Goal: Task Accomplishment & Management: Manage account settings

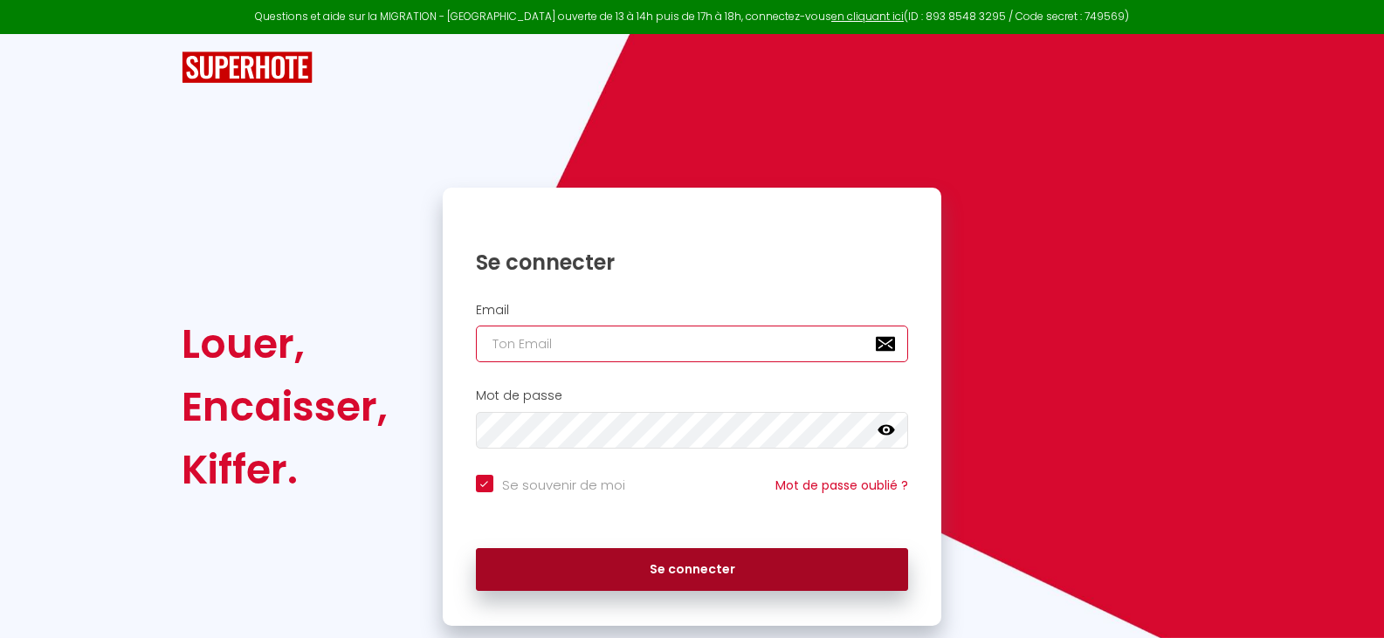
type input "[EMAIL_ADDRESS][DOMAIN_NAME]"
click at [660, 568] on button "Se connecter" at bounding box center [692, 570] width 433 height 44
checkbox input "true"
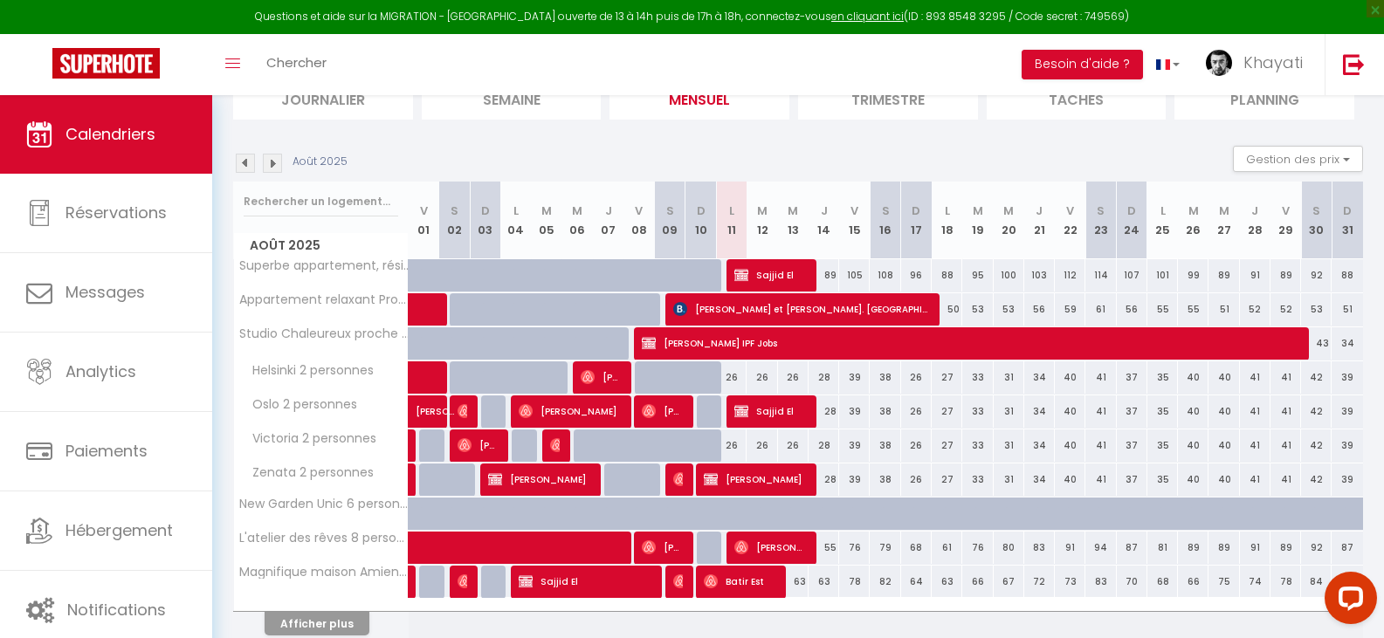
scroll to position [216, 0]
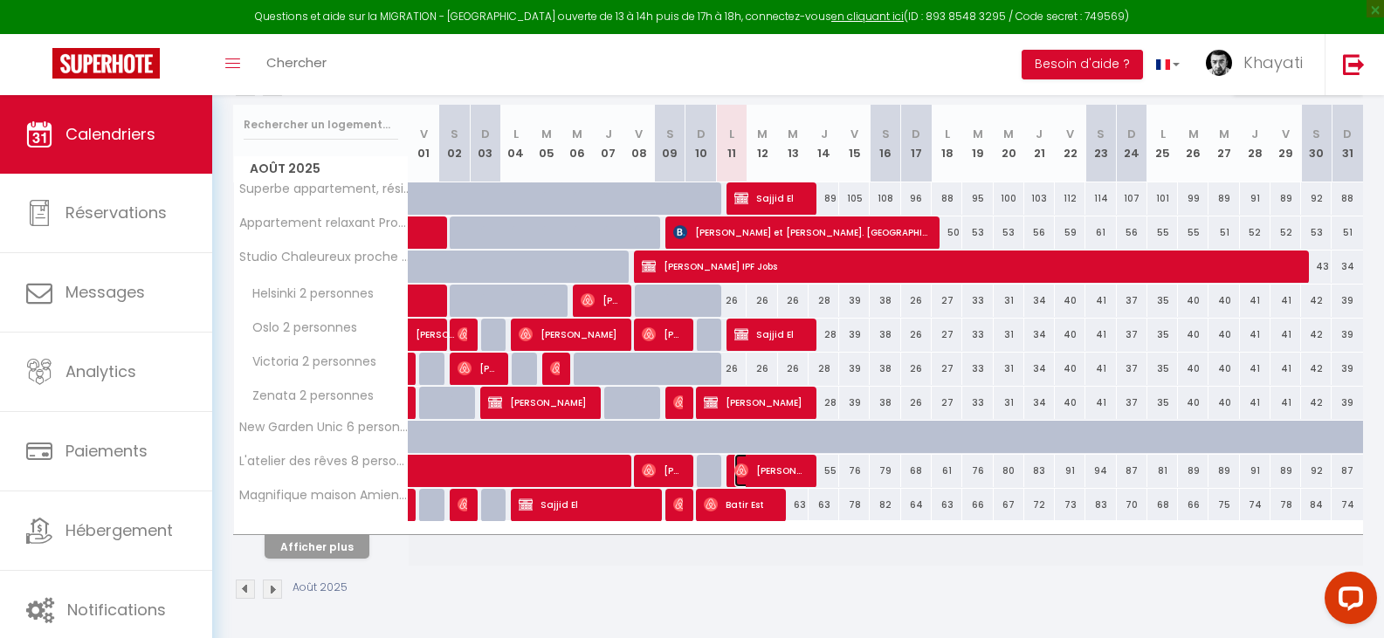
click at [788, 472] on span "[PERSON_NAME]" at bounding box center [770, 470] width 72 height 33
select select "OK"
select select "1"
select select "0"
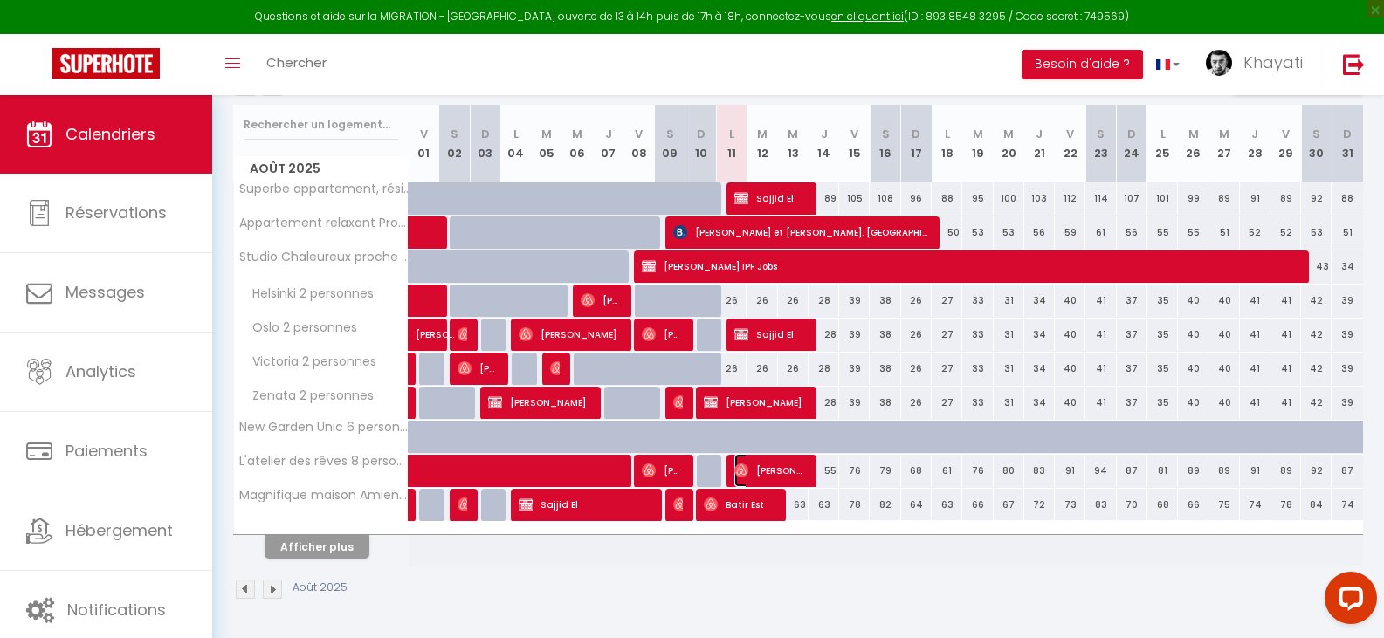
select select "1"
select select
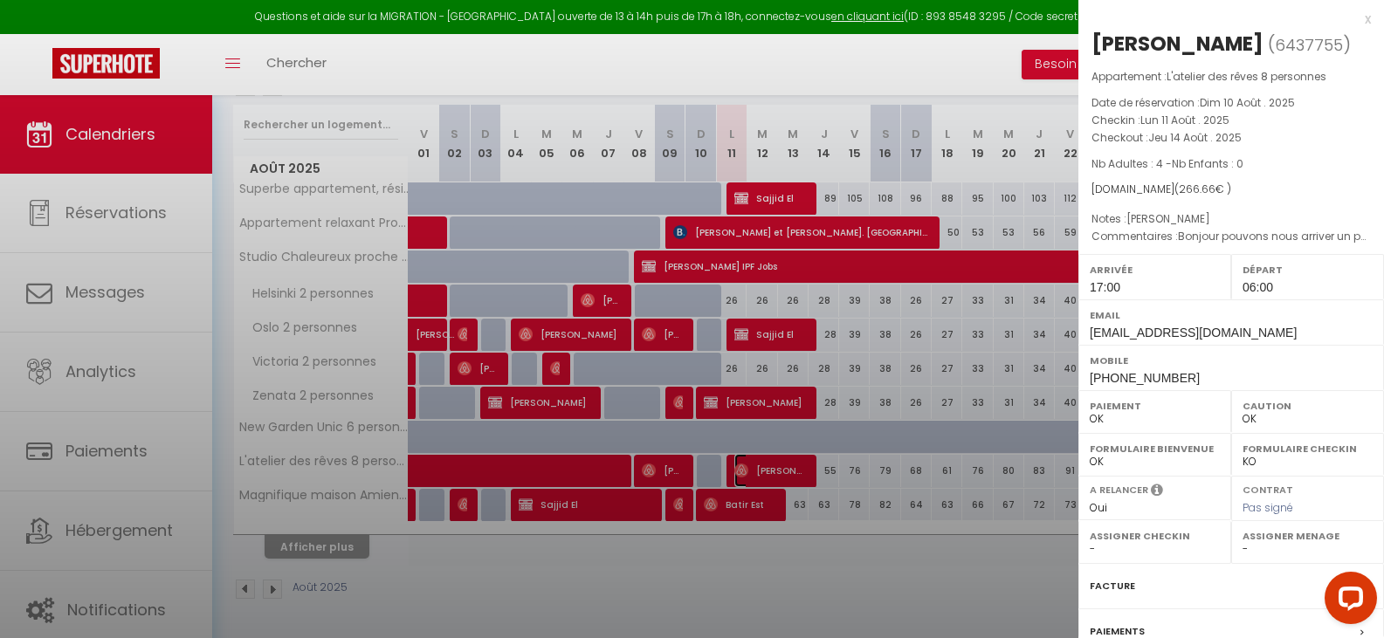
select select "23572"
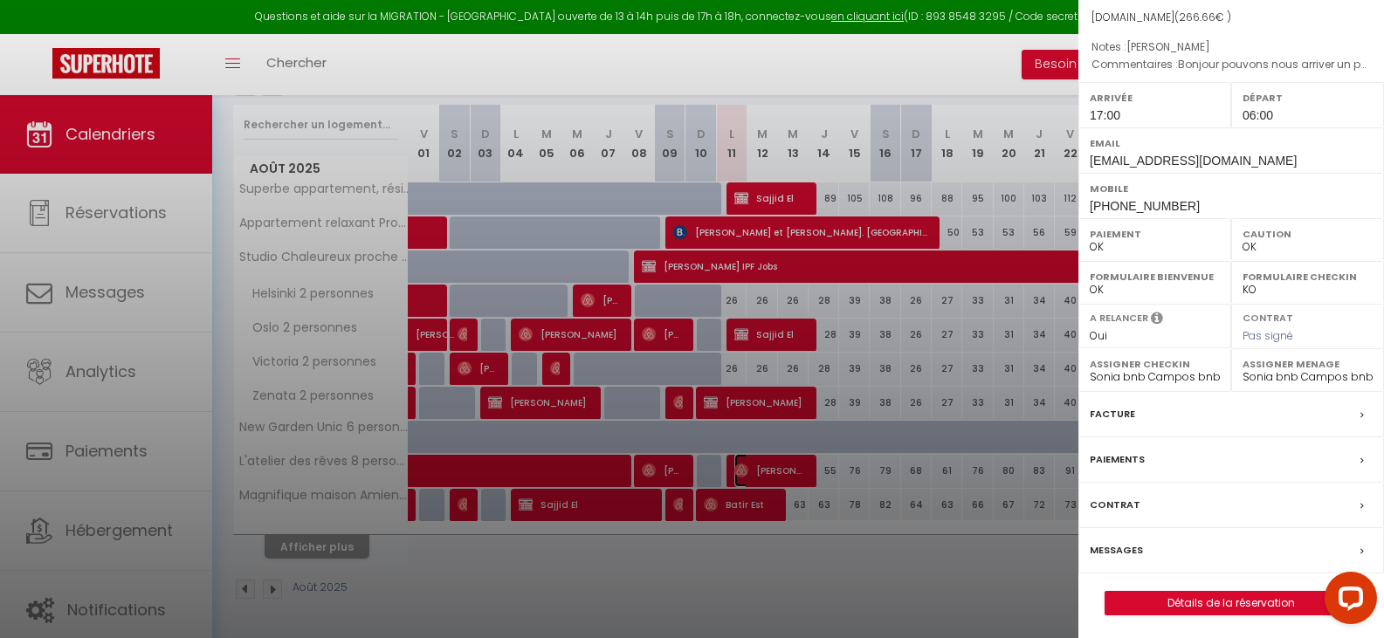
scroll to position [176, 0]
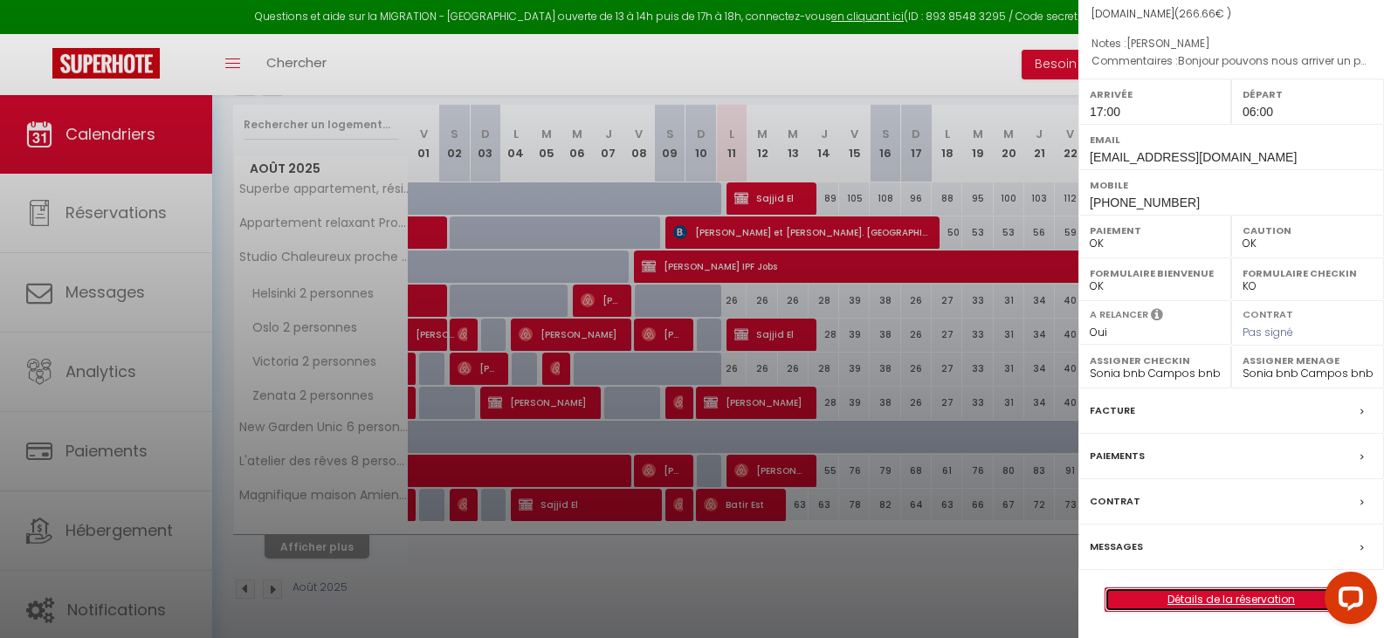
click at [1228, 609] on link "Détails de la réservation" at bounding box center [1230, 600] width 251 height 23
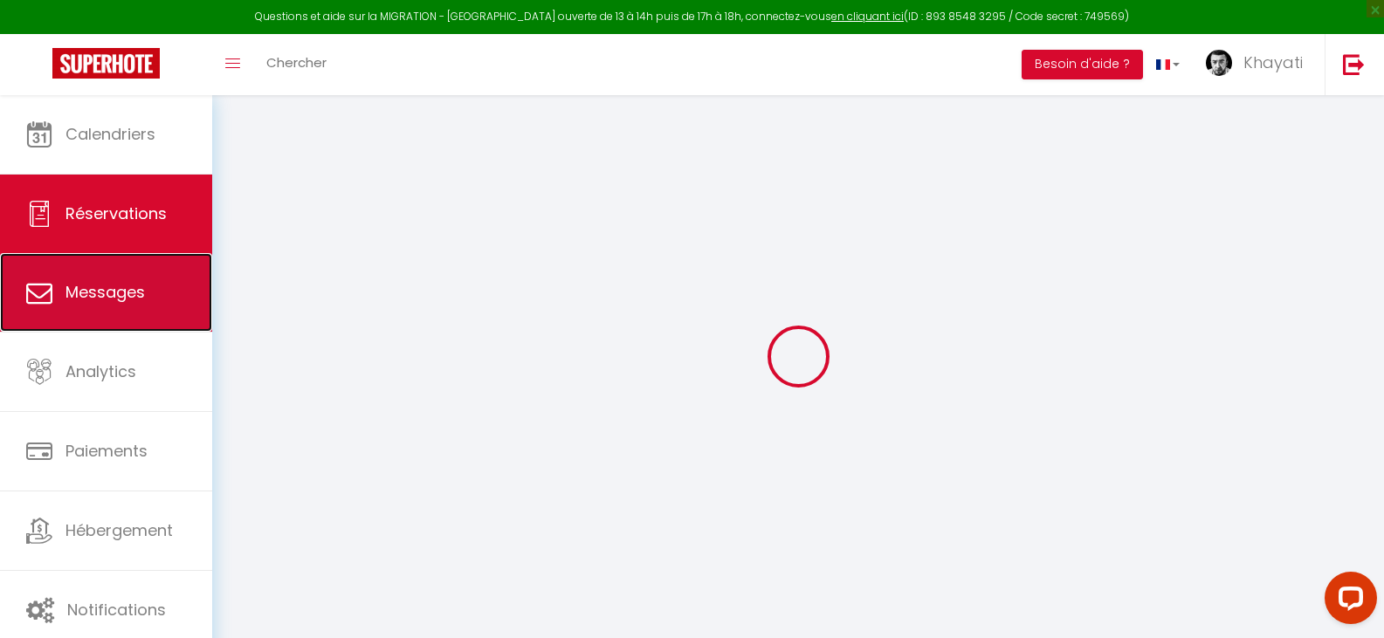
click at [127, 305] on link "Messages" at bounding box center [106, 292] width 212 height 79
select select "message"
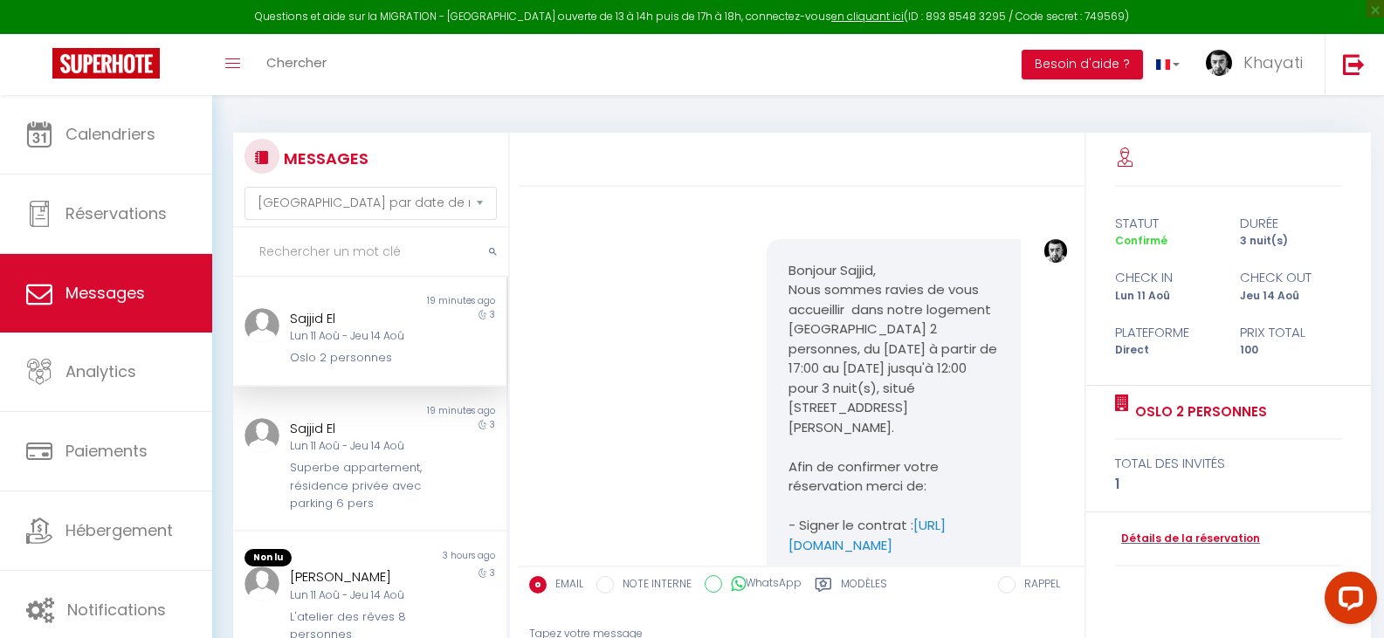
scroll to position [1684, 0]
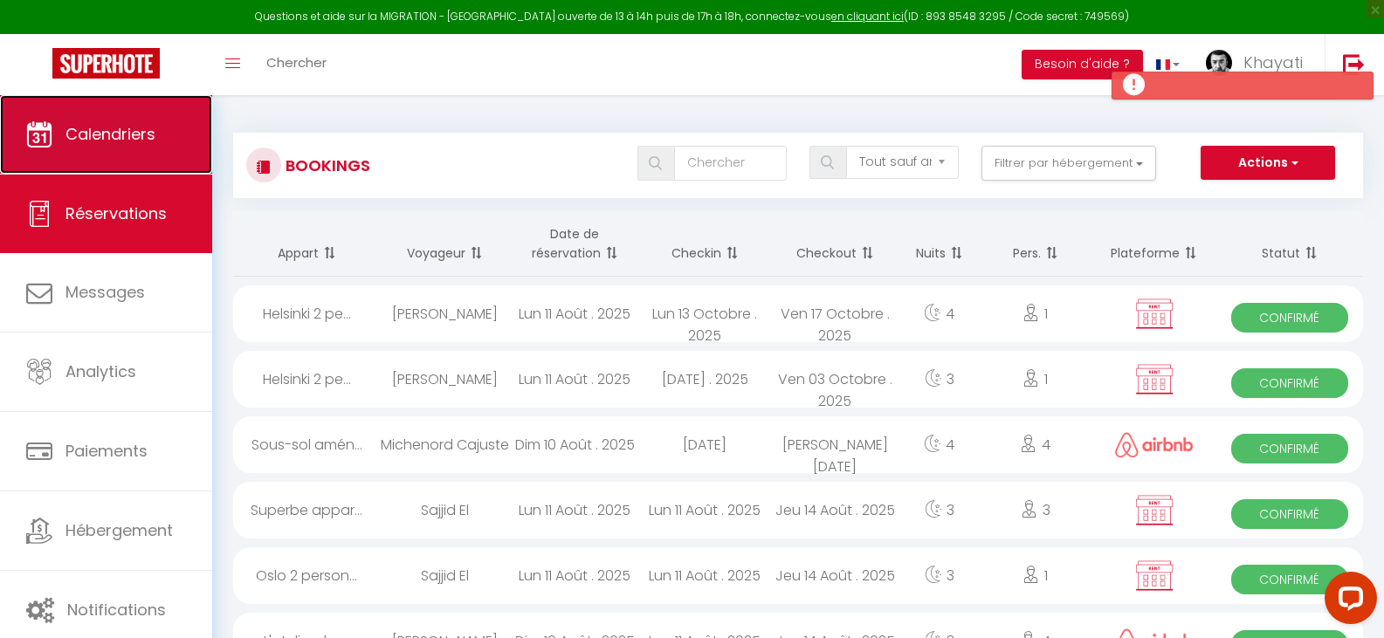
click at [162, 129] on link "Calendriers" at bounding box center [106, 134] width 212 height 79
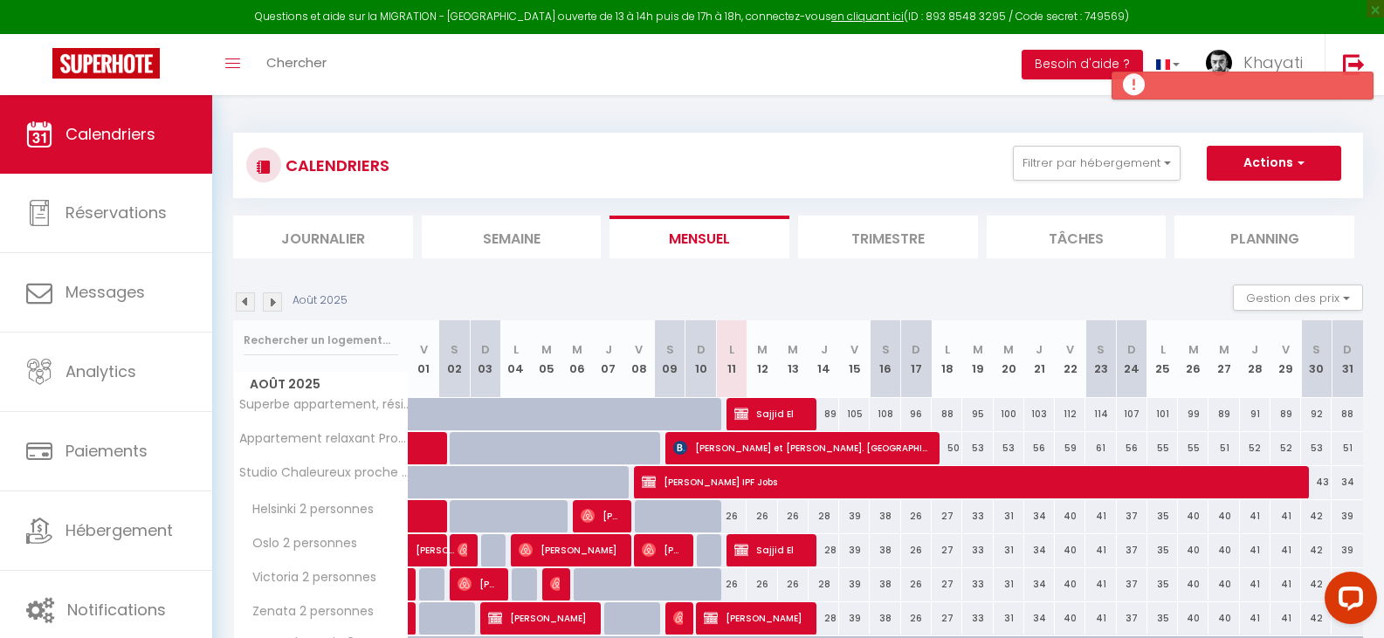
select select "not_cancelled"
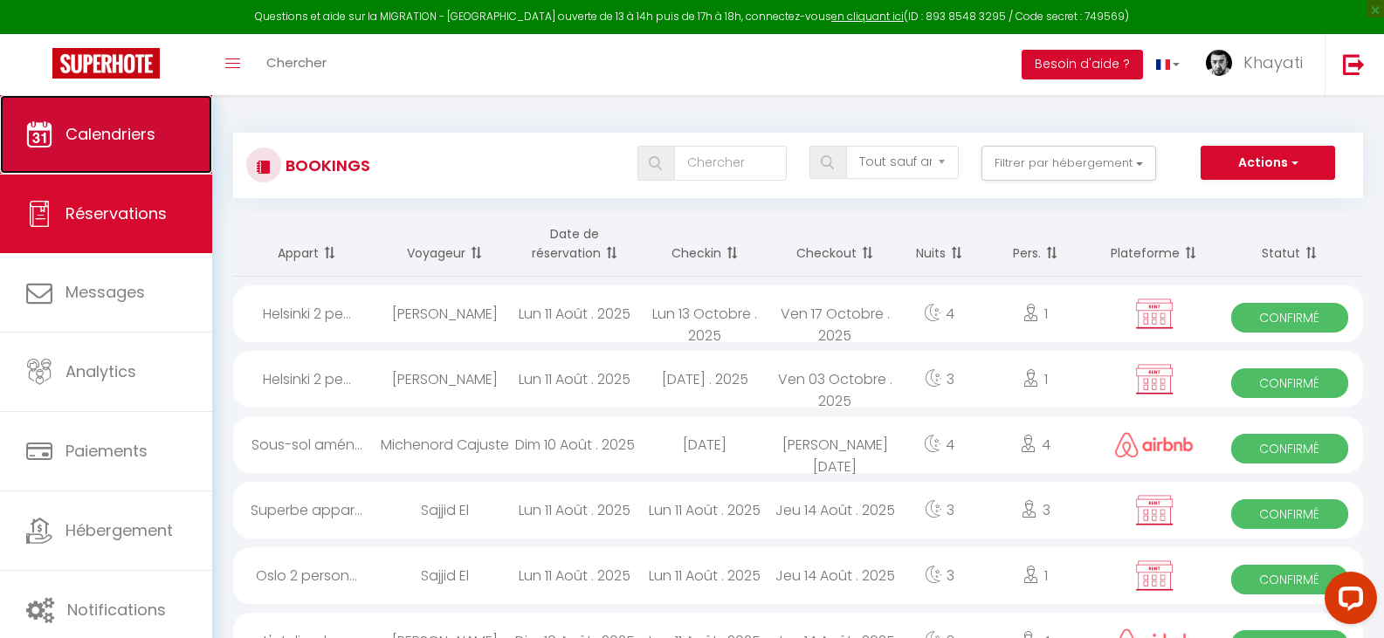
click at [54, 150] on link "Calendriers" at bounding box center [106, 134] width 212 height 79
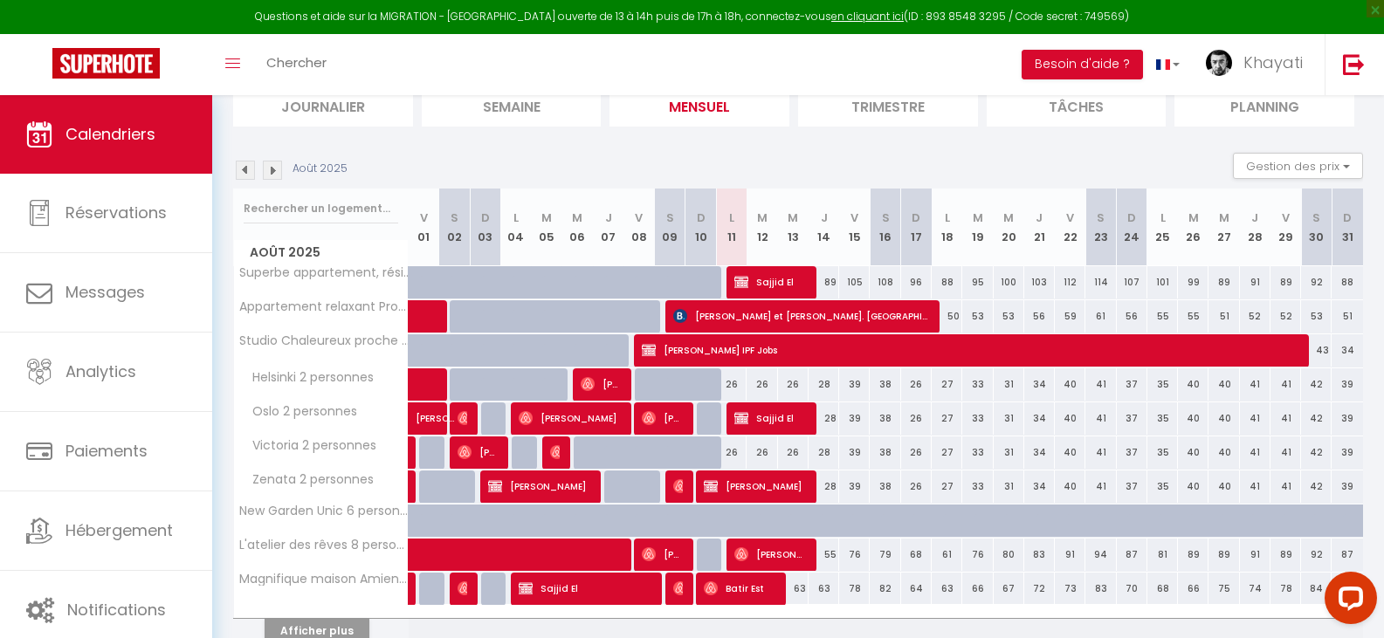
scroll to position [175, 0]
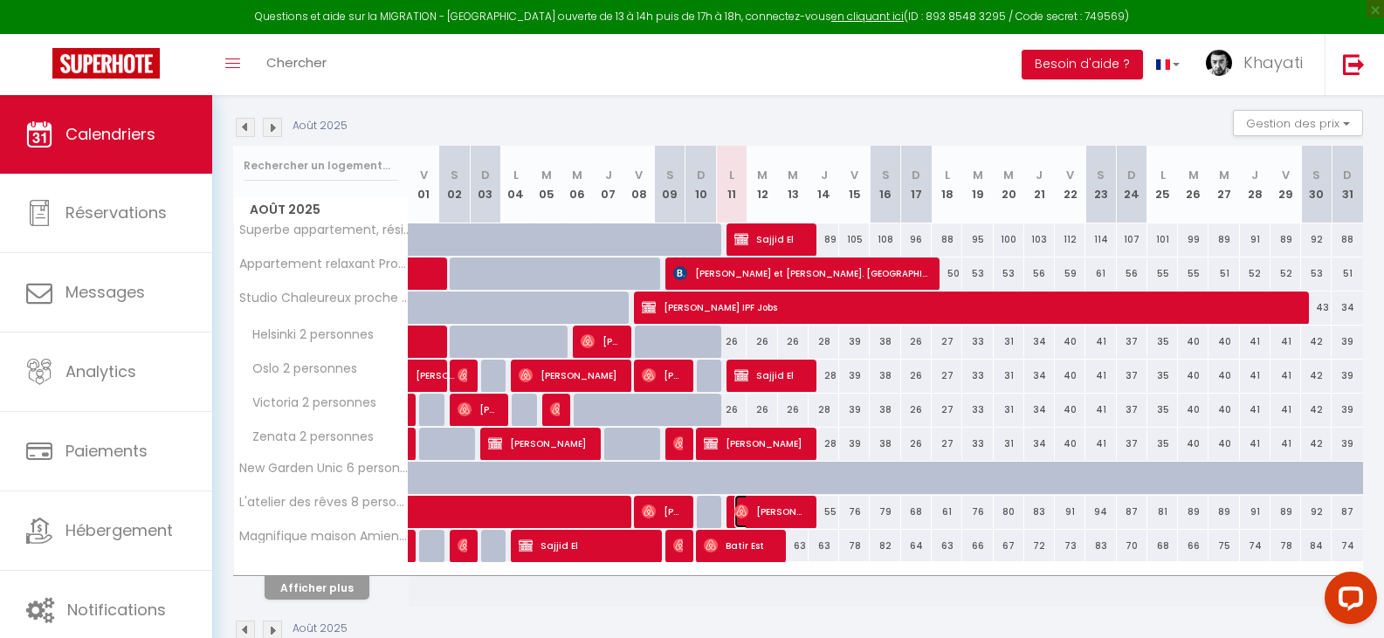
click at [777, 509] on span "[PERSON_NAME]" at bounding box center [770, 511] width 72 height 33
select select "OK"
select select "1"
select select "0"
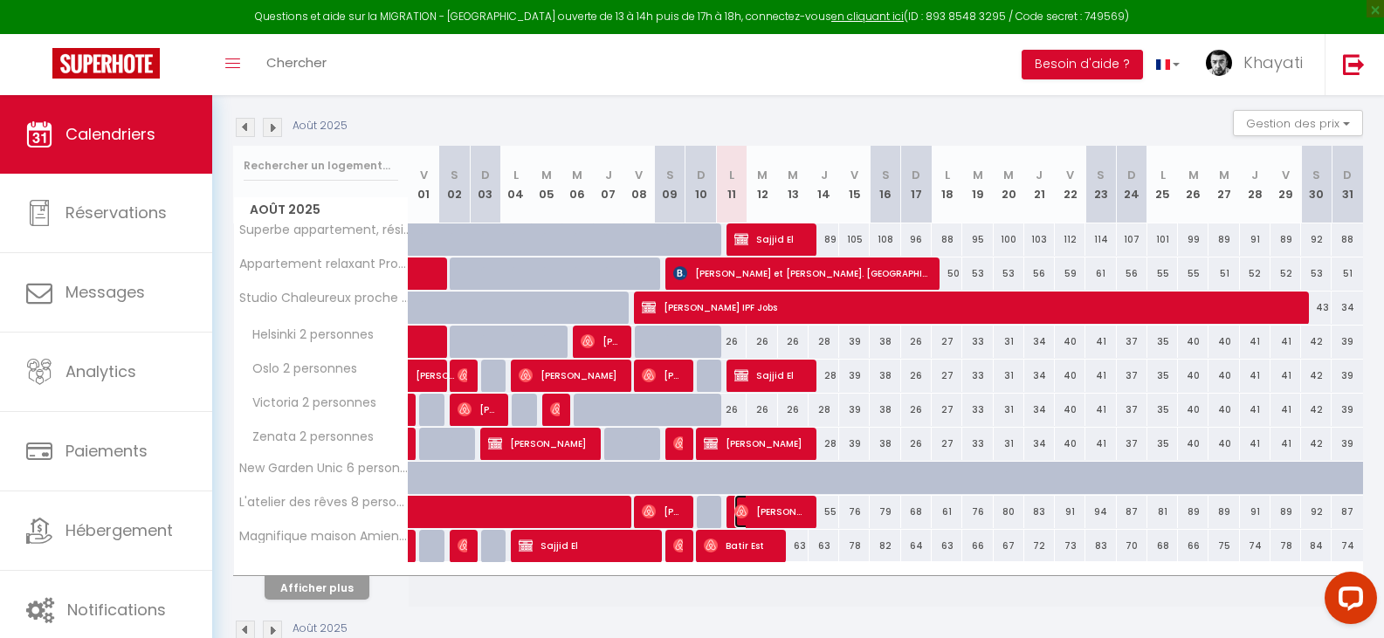
select select "1"
select select
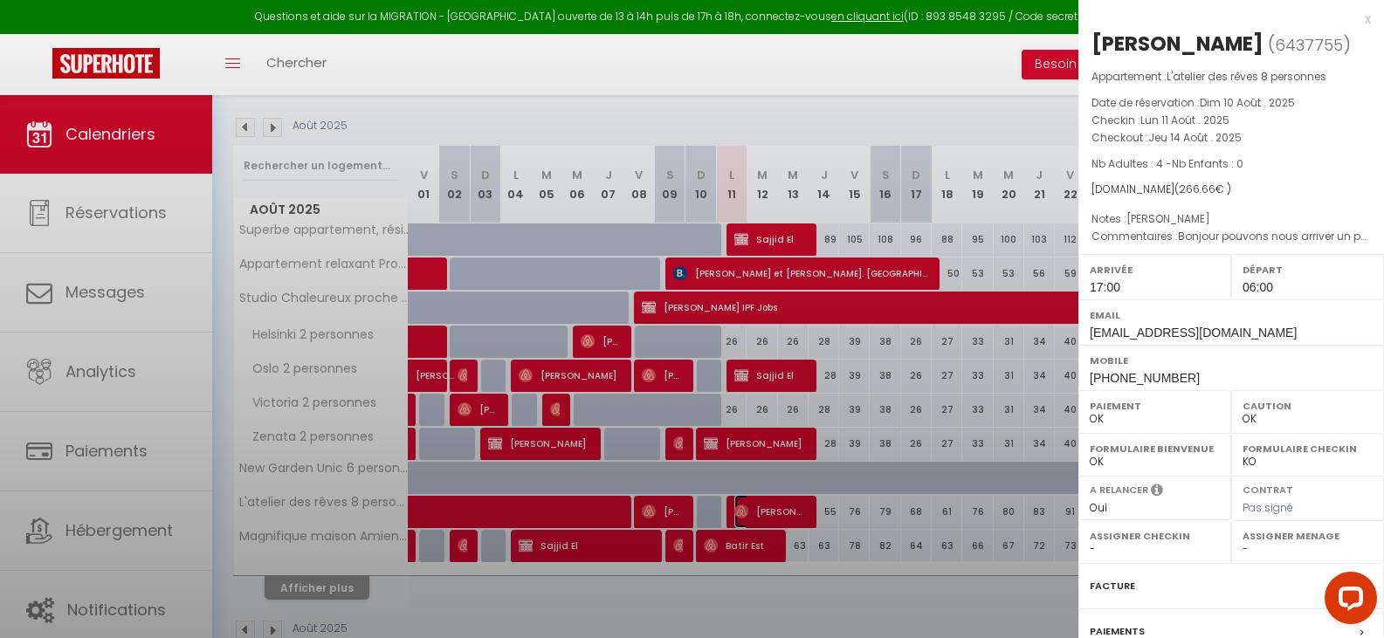
select select "23572"
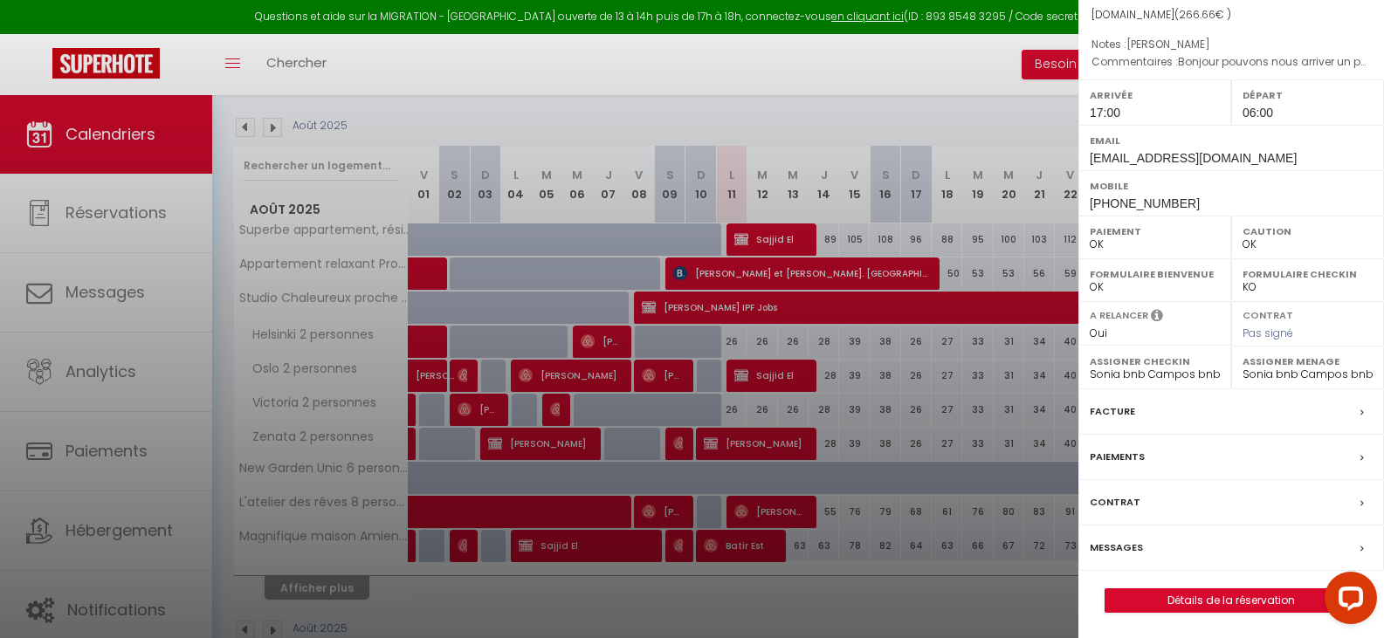
click at [1186, 547] on div "Messages" at bounding box center [1231, 548] width 306 height 45
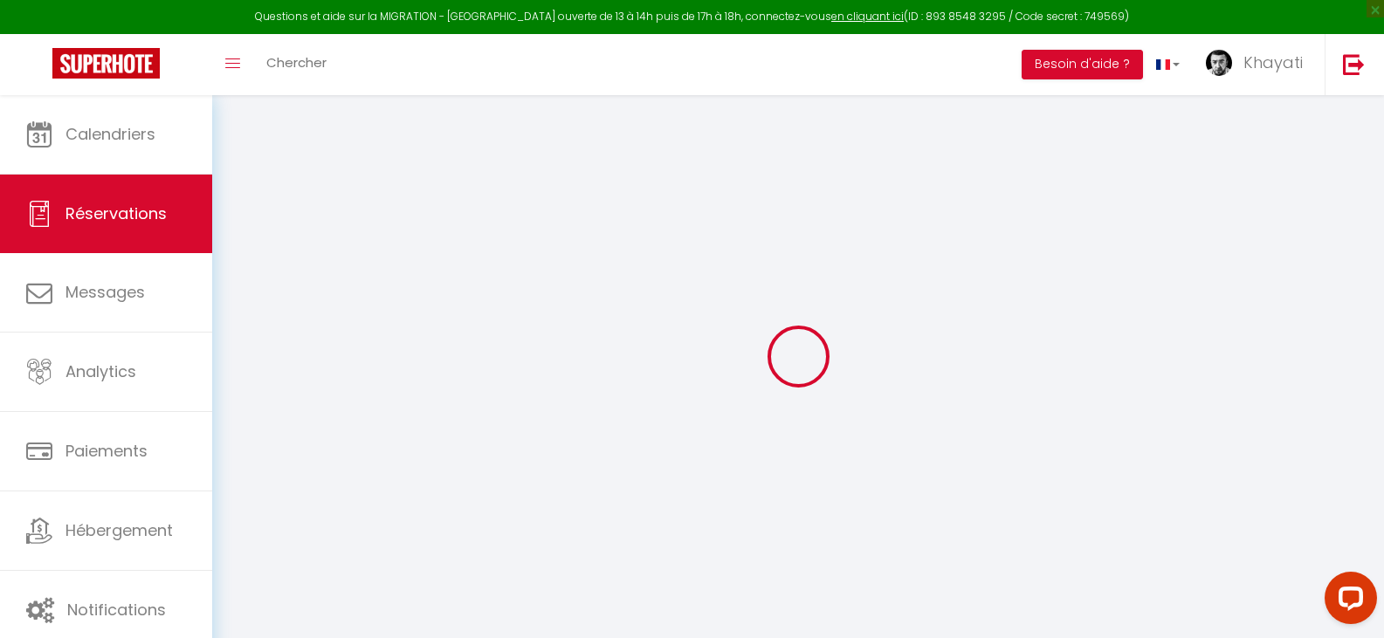
scroll to position [87, 0]
select select "not_cancelled"
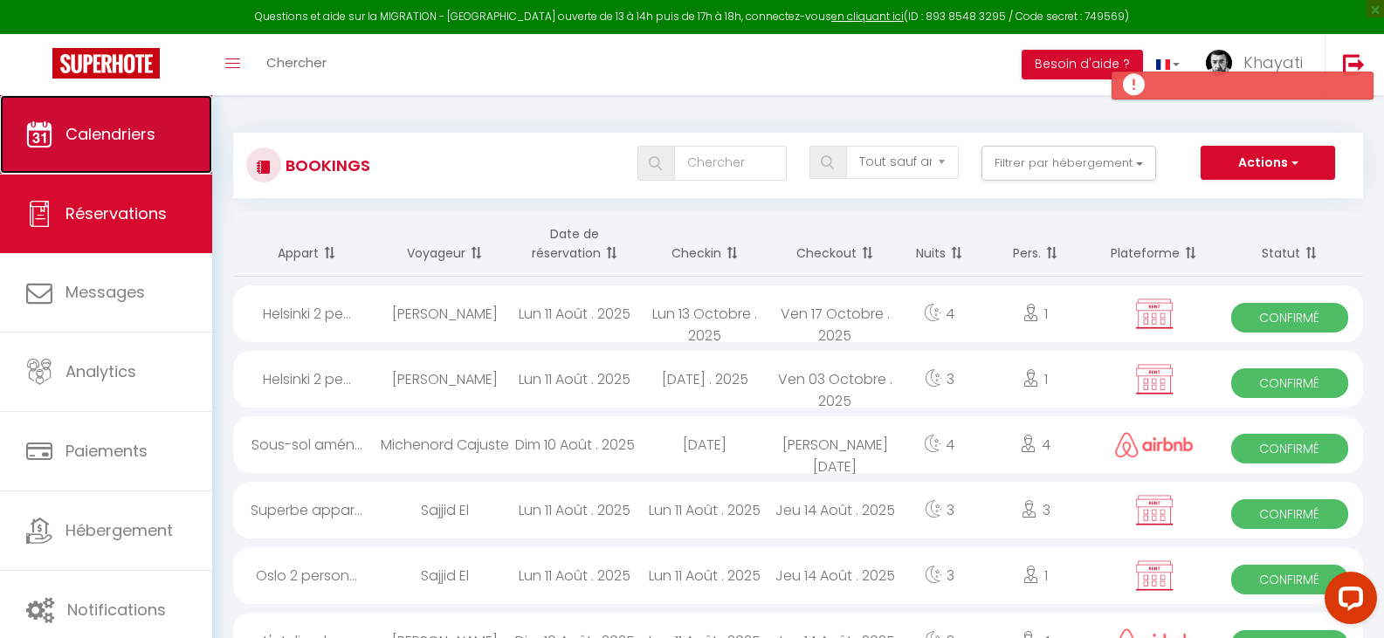
click at [127, 115] on link "Calendriers" at bounding box center [106, 134] width 212 height 79
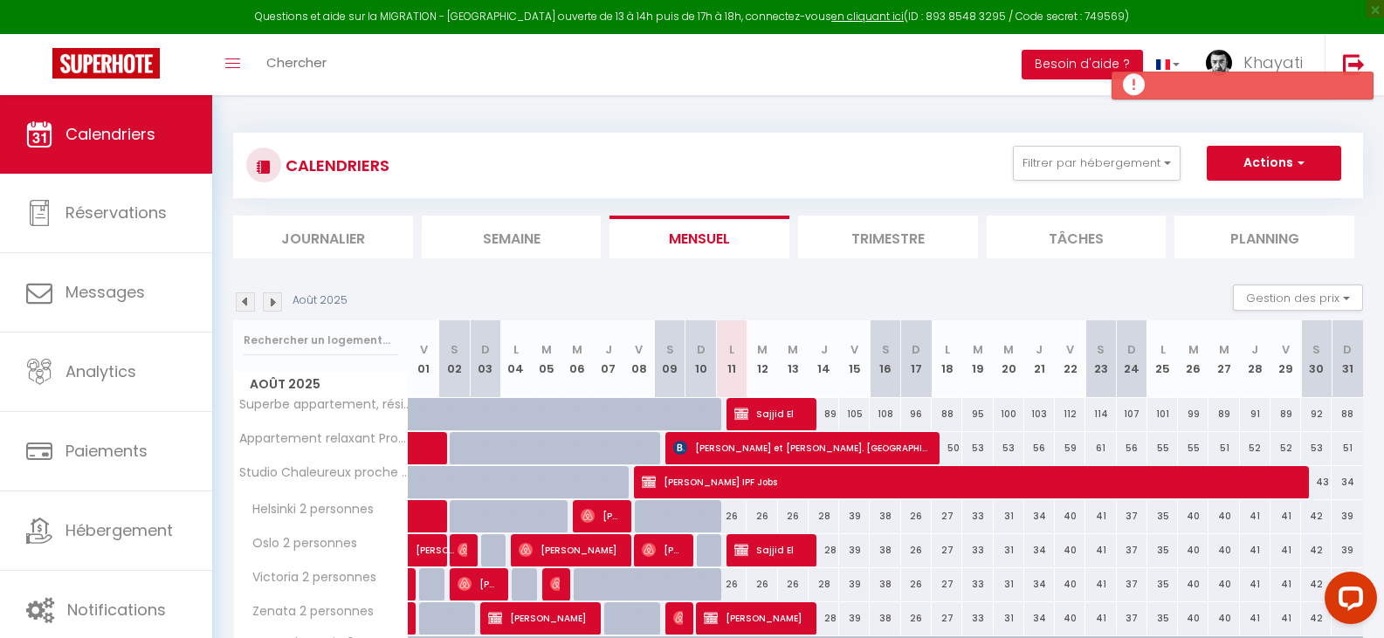
select select "not_cancelled"
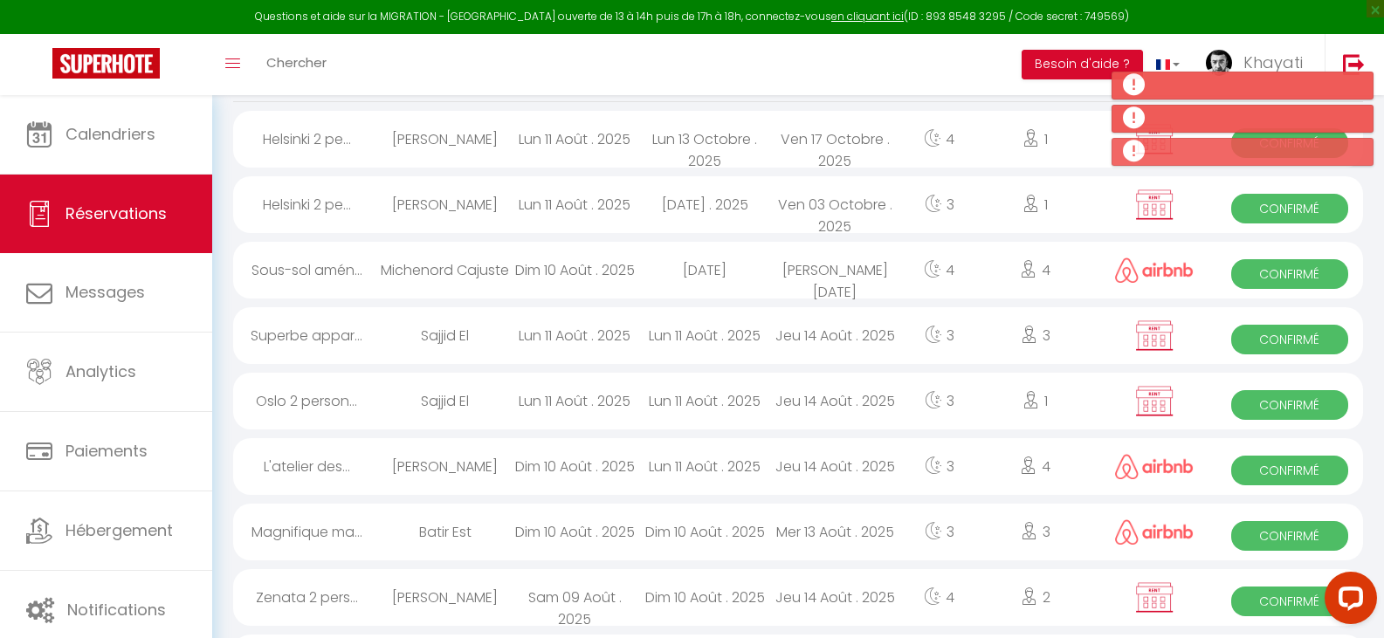
scroll to position [270, 0]
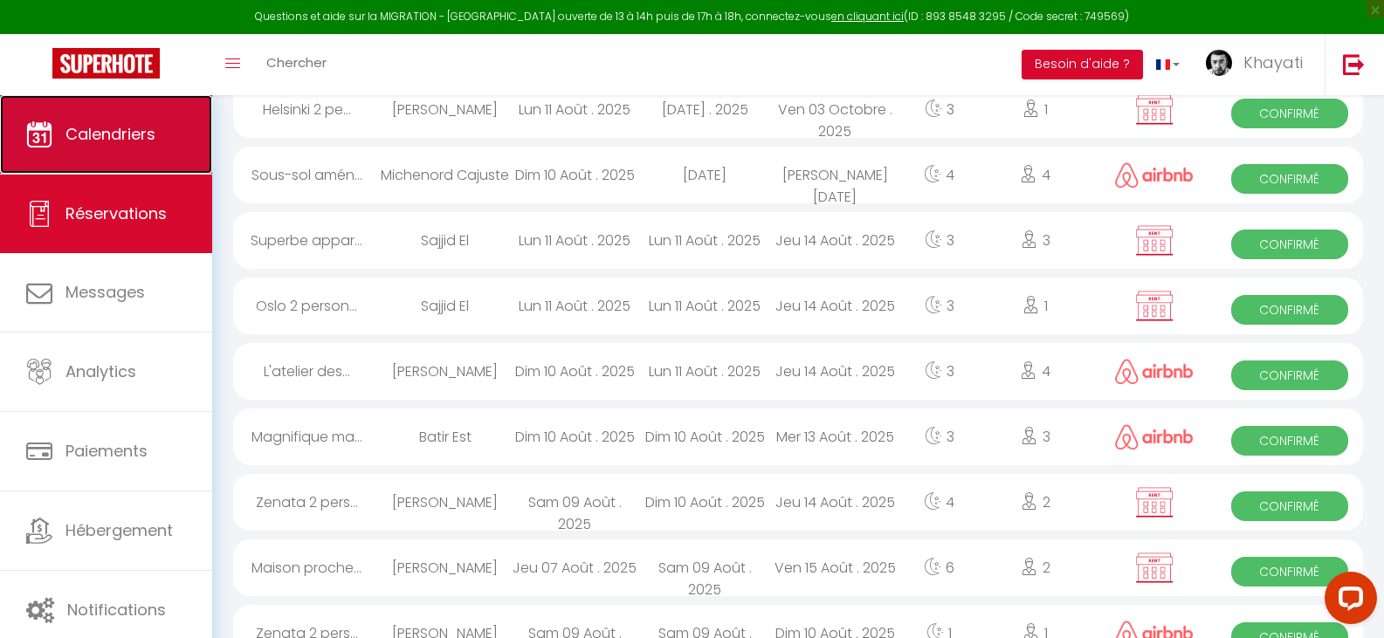
click at [162, 141] on link "Calendriers" at bounding box center [106, 134] width 212 height 79
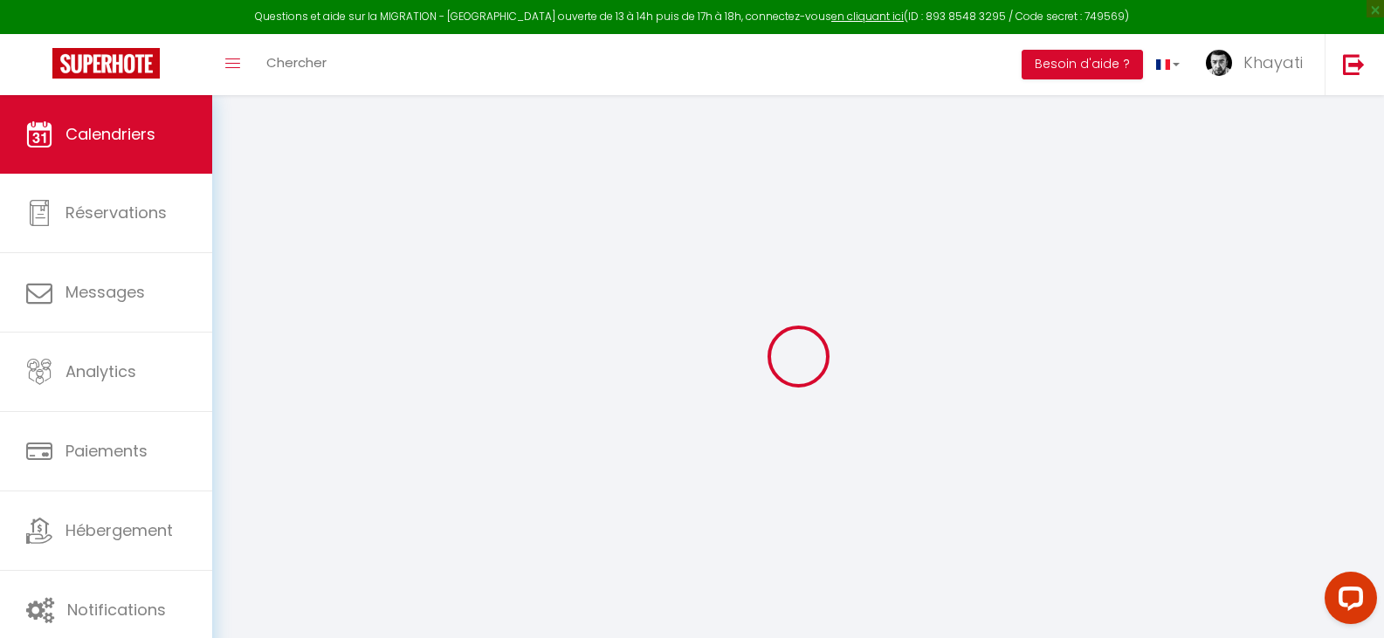
select select
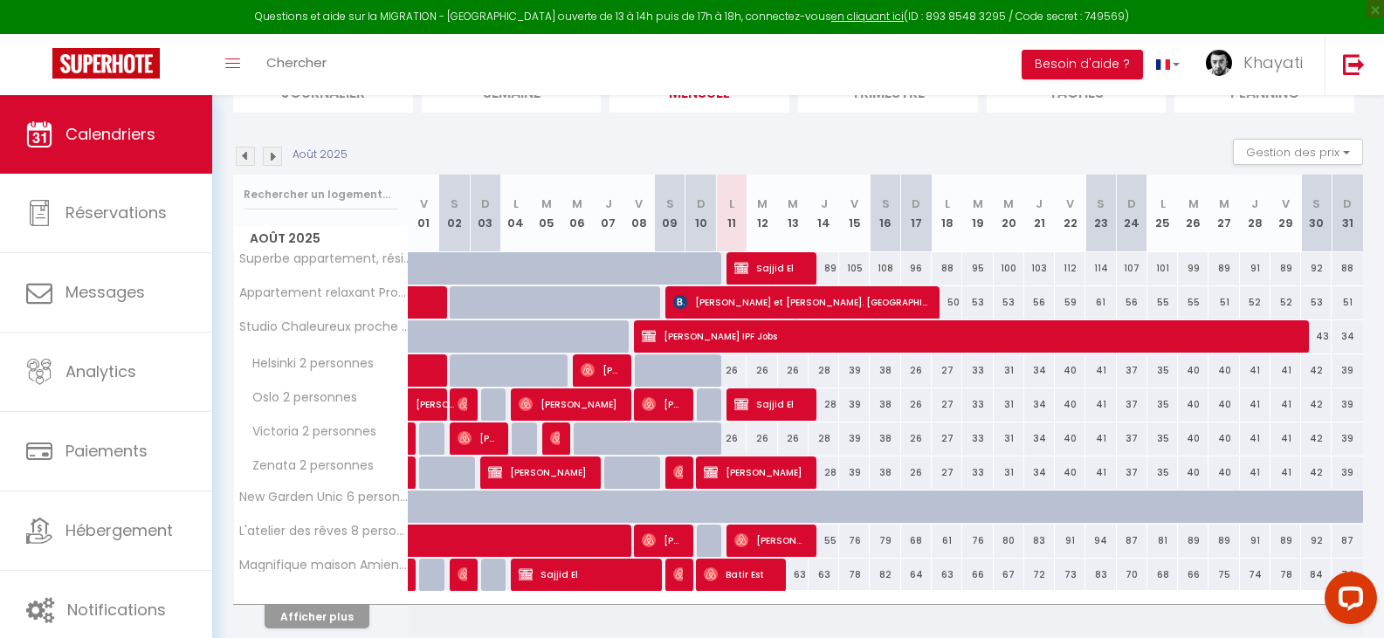
scroll to position [216, 0]
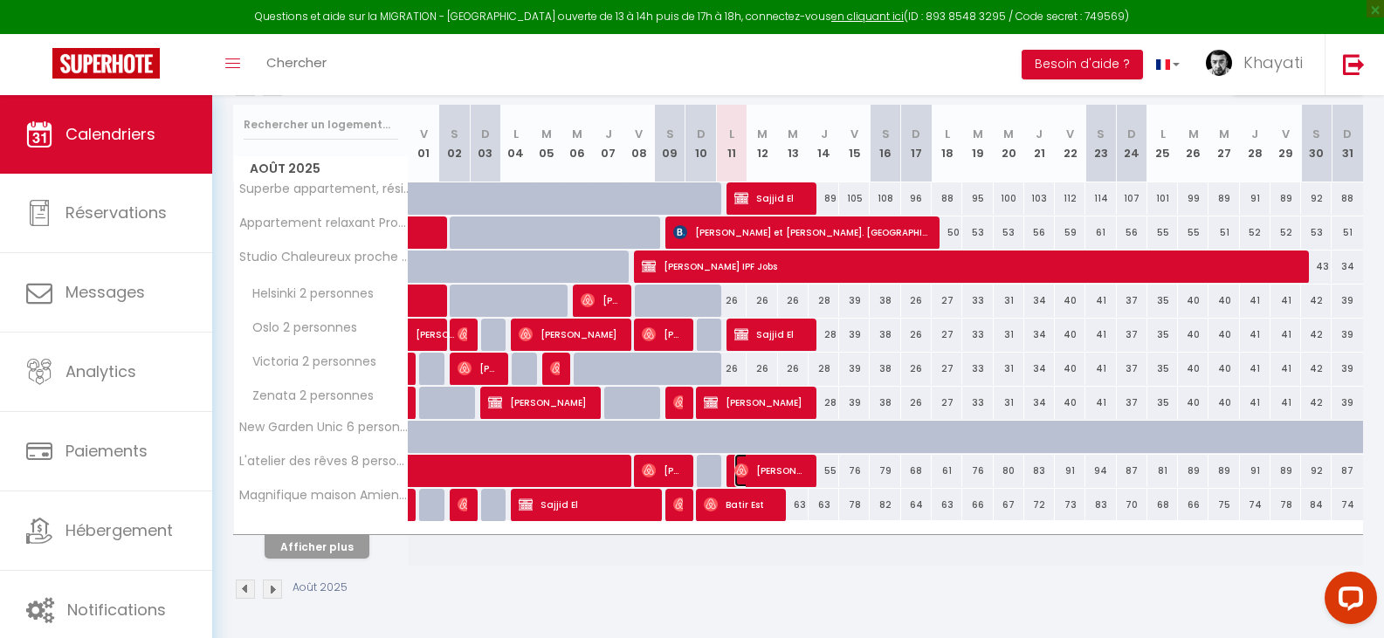
click at [773, 466] on span "[PERSON_NAME]" at bounding box center [770, 470] width 72 height 33
select select "OK"
select select "1"
select select "0"
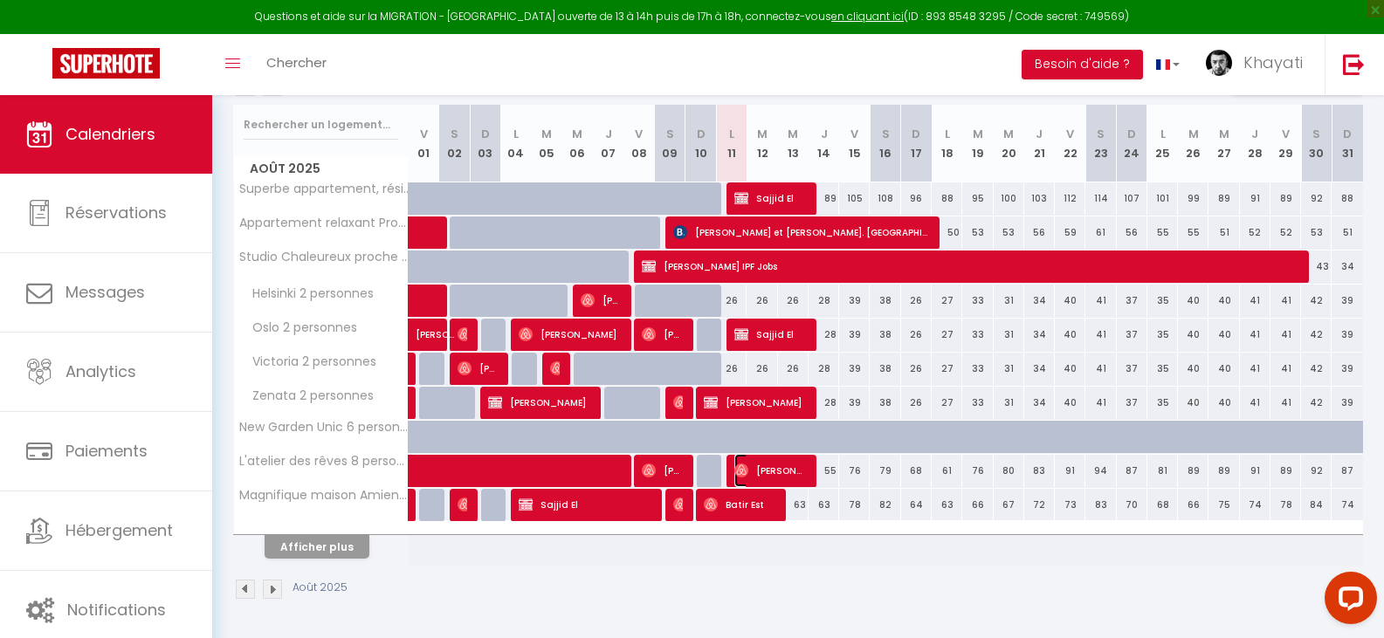
select select "1"
select select
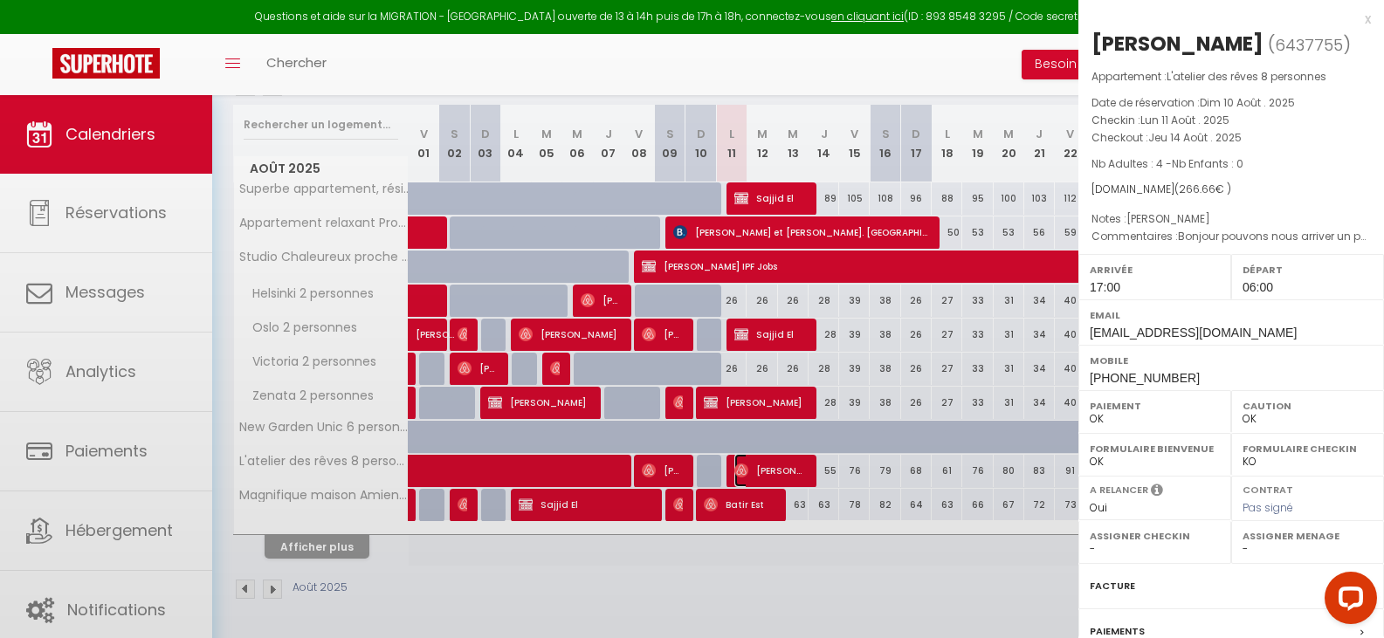
select select "23572"
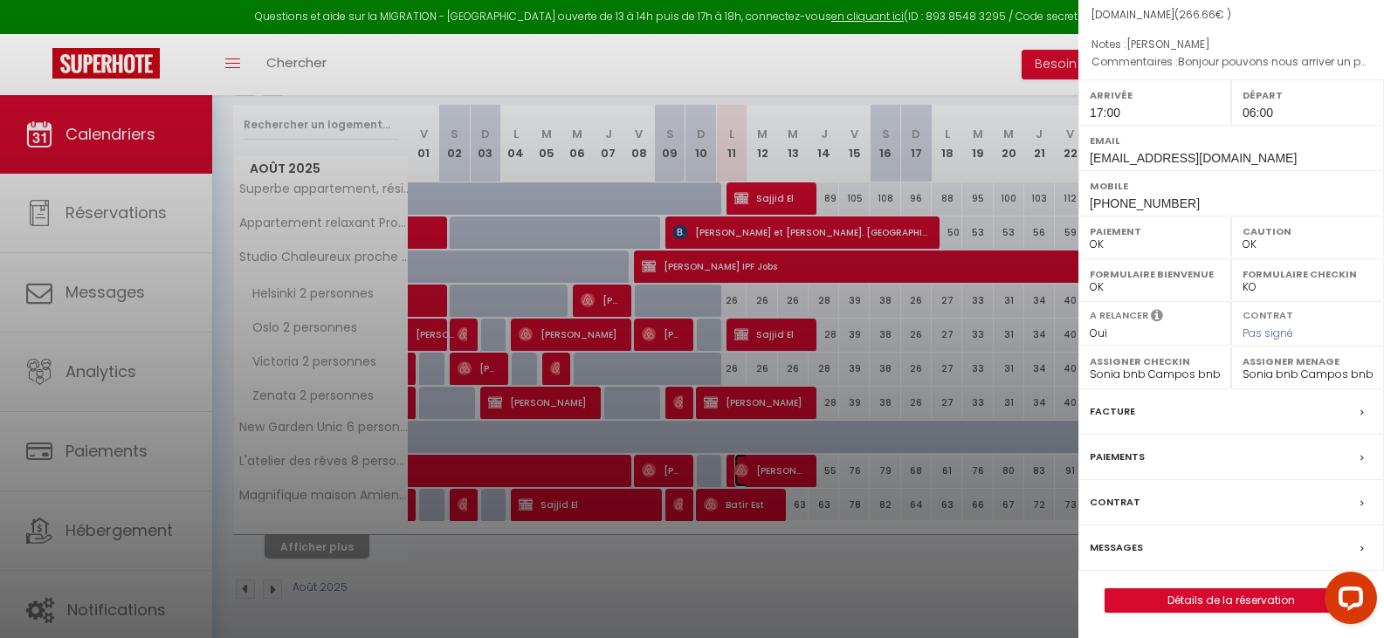
scroll to position [176, 0]
click at [172, 390] on div at bounding box center [692, 319] width 1384 height 638
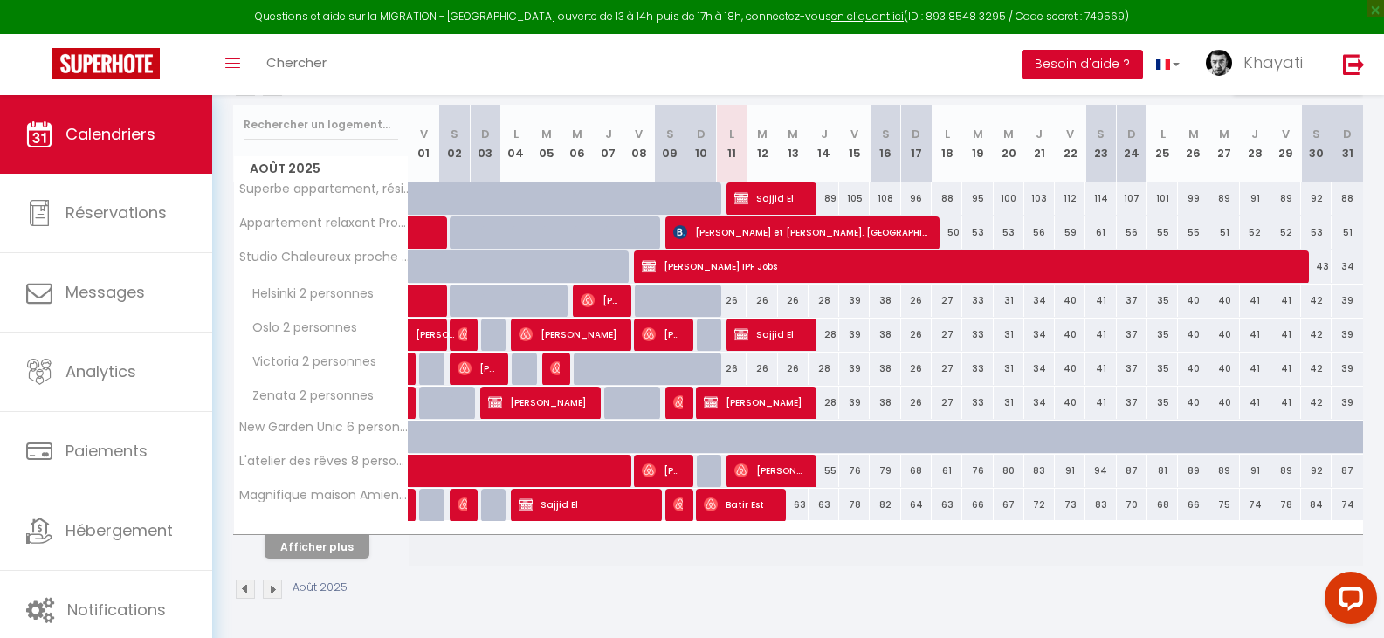
click at [1114, 65] on button "Besoin d'aide ?" at bounding box center [1082, 65] width 121 height 30
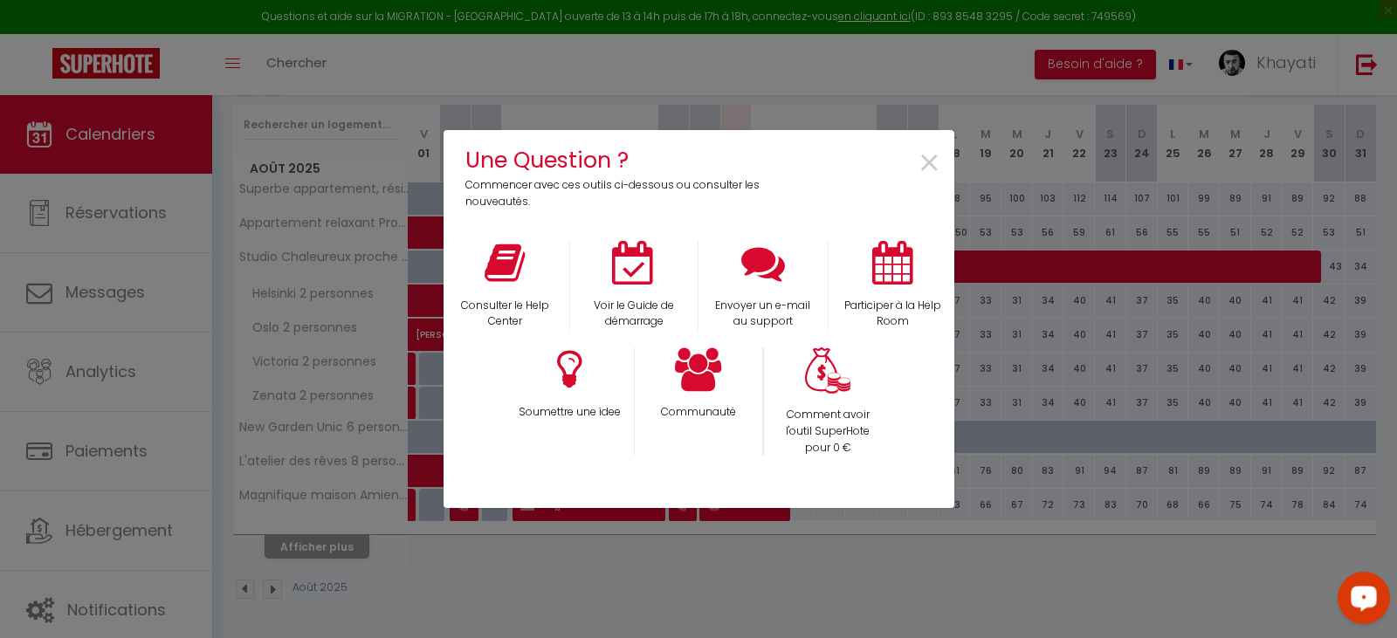
click at [1376, 584] on div "Open LiveChat chat widget" at bounding box center [1364, 597] width 30 height 30
click at [0, 122] on html "Questions et aide sur la MIGRATION - [GEOGRAPHIC_DATA] ouverte de 13 à 14h puis…" at bounding box center [698, 103] width 1397 height 638
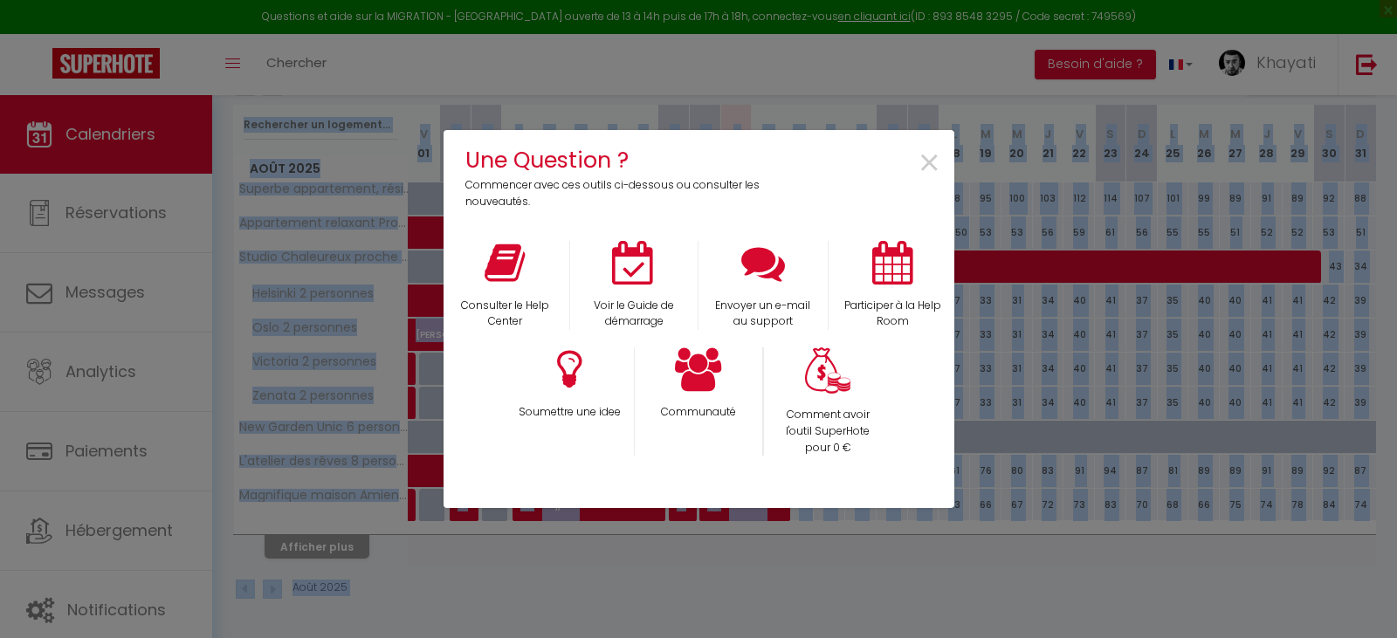
click at [153, 156] on div "Une Question ? Commencer avec ces outils ci-dessous ou consulter les nouveautés…" at bounding box center [698, 319] width 1397 height 638
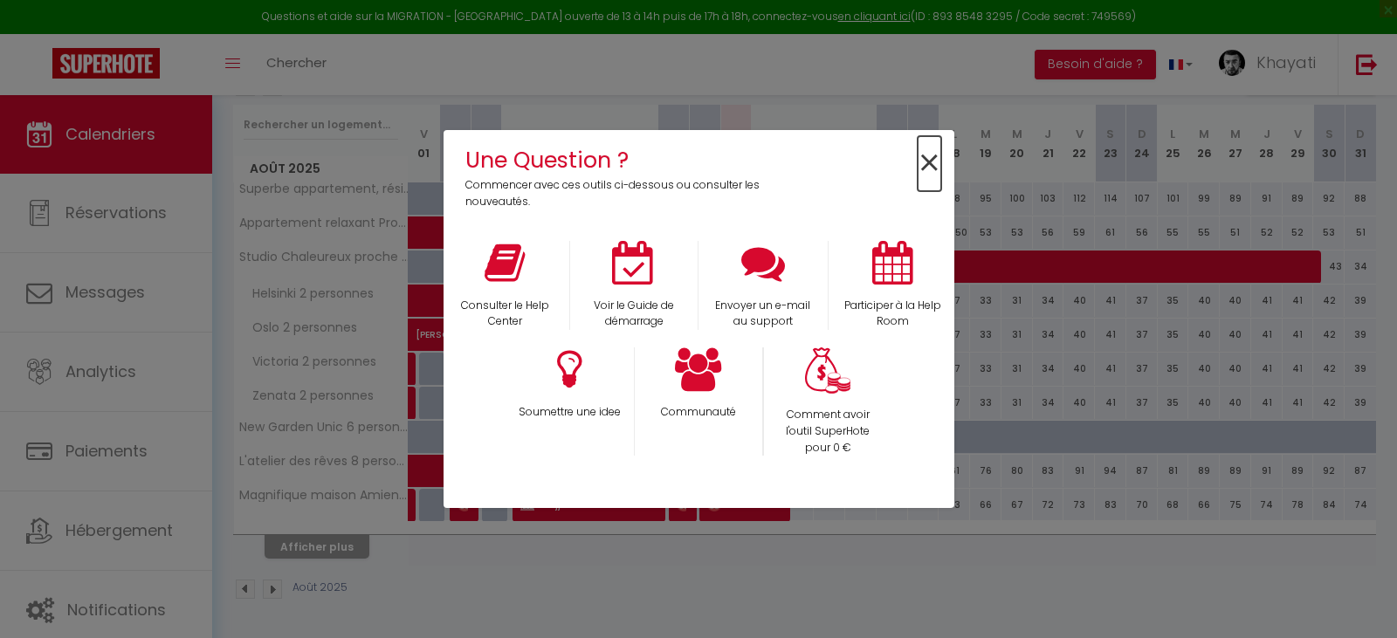
click at [927, 162] on span "×" at bounding box center [930, 163] width 24 height 55
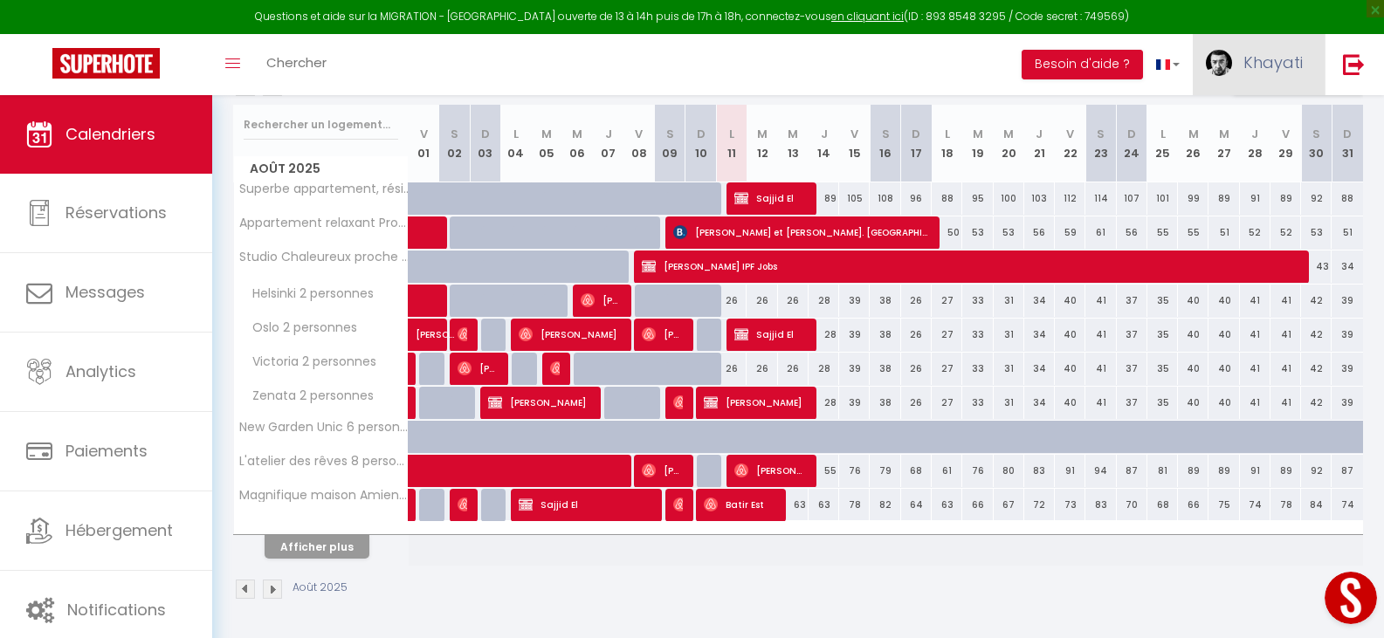
click at [1263, 64] on span "Khayati" at bounding box center [1272, 63] width 59 height 22
click at [1242, 122] on link "Paramètres" at bounding box center [1254, 122] width 129 height 30
select select "fr"
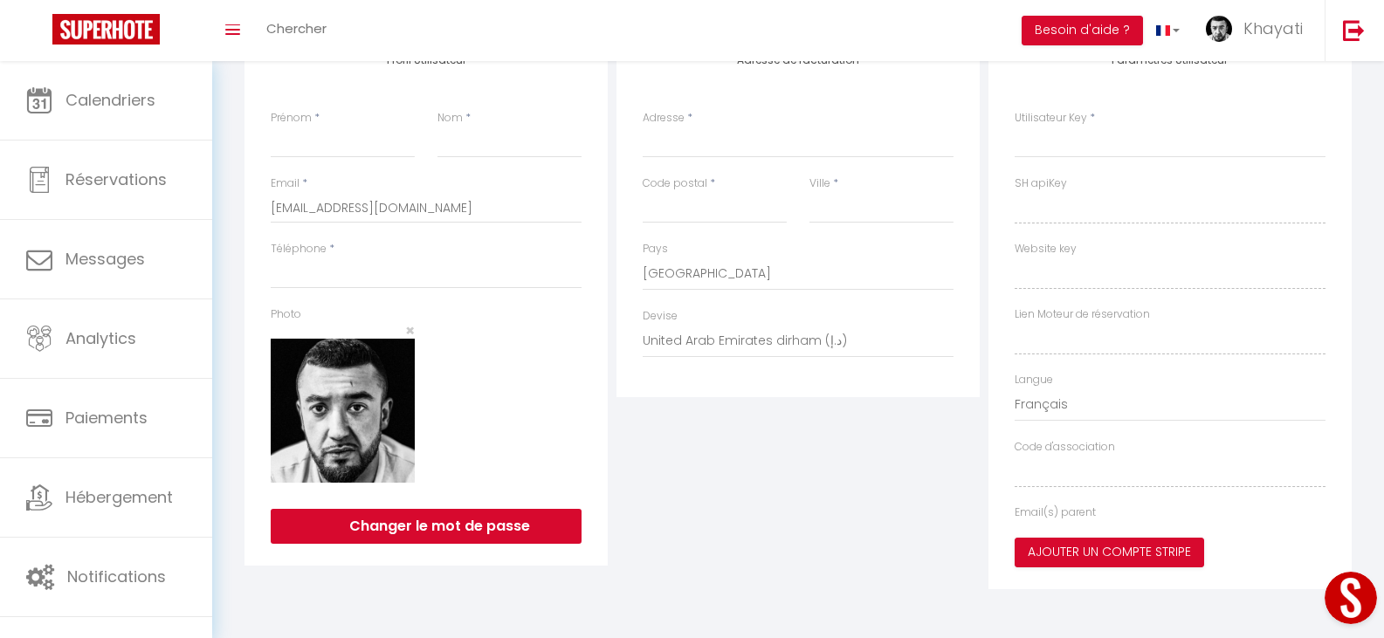
type input "Khayati"
type input "EL Korchi"
type input "[PHONE_NUMBER]"
type input "1 résidence le champ du chêne"
type input "Berteaucourt les dames"
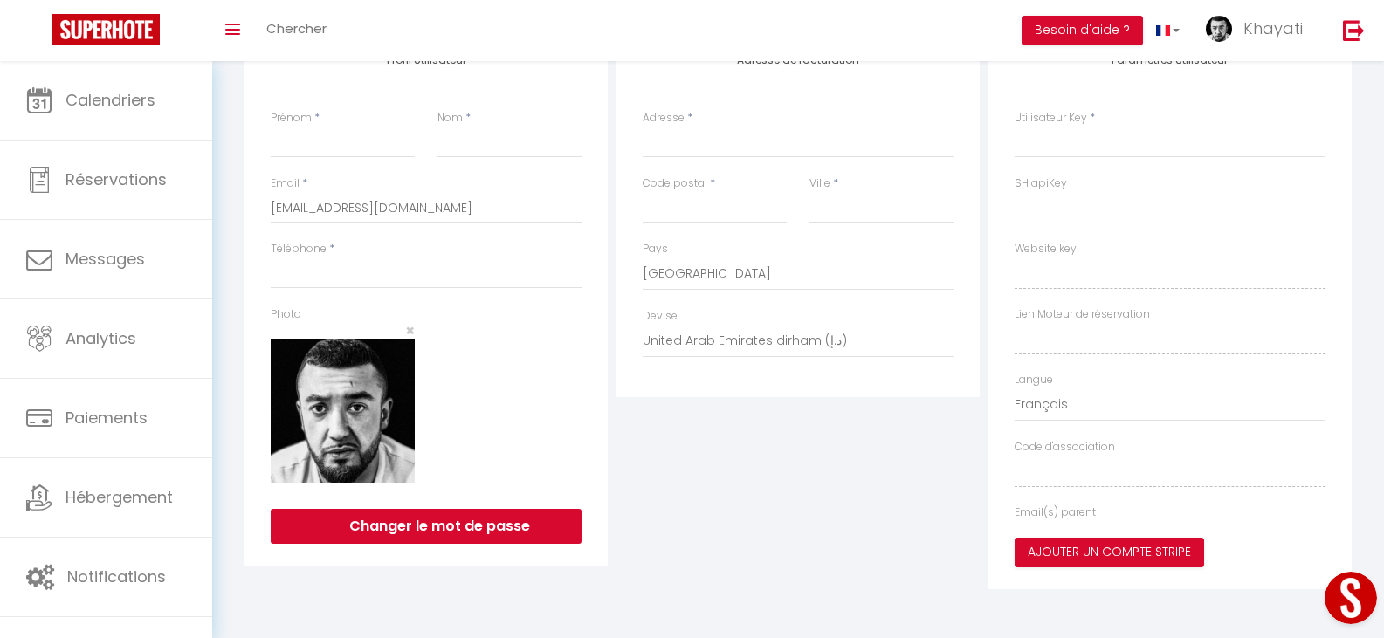
type input "80850"
select select "28"
type input "RulBhnwVAdAa0cYwlT5w4Kdjn"
type input "JOx41l2ABNitiXrQHc9CFGOxy"
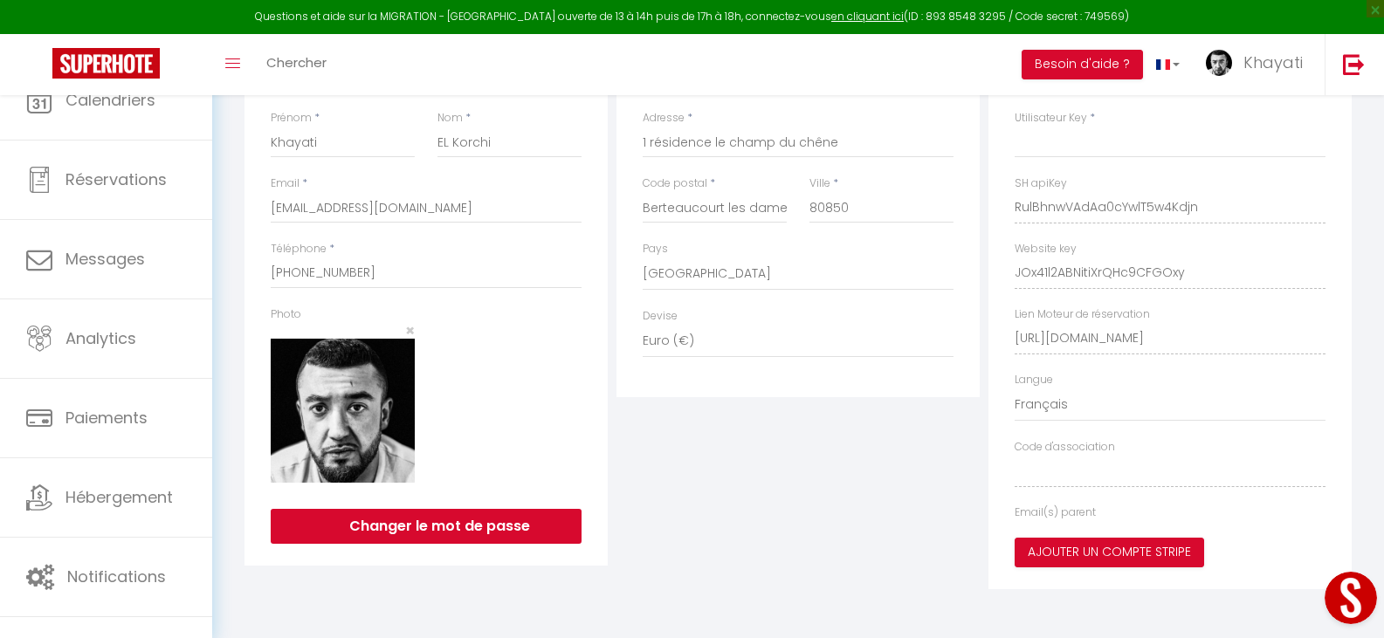
type input "RulBhnwVAdAa0cYwlT5w4Kdjn"
type input "JOx41l2ABNitiXrQHc9CFGOxy"
type input "[URL][DOMAIN_NAME]"
select select "fr"
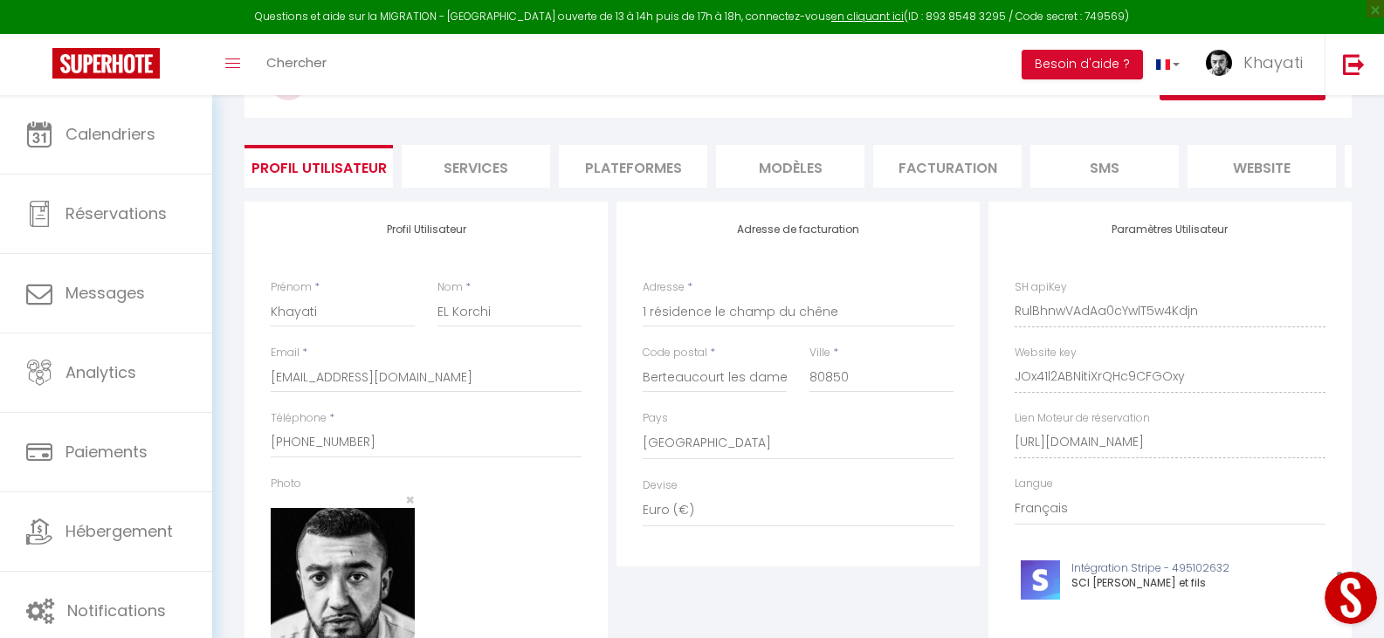
scroll to position [58, 0]
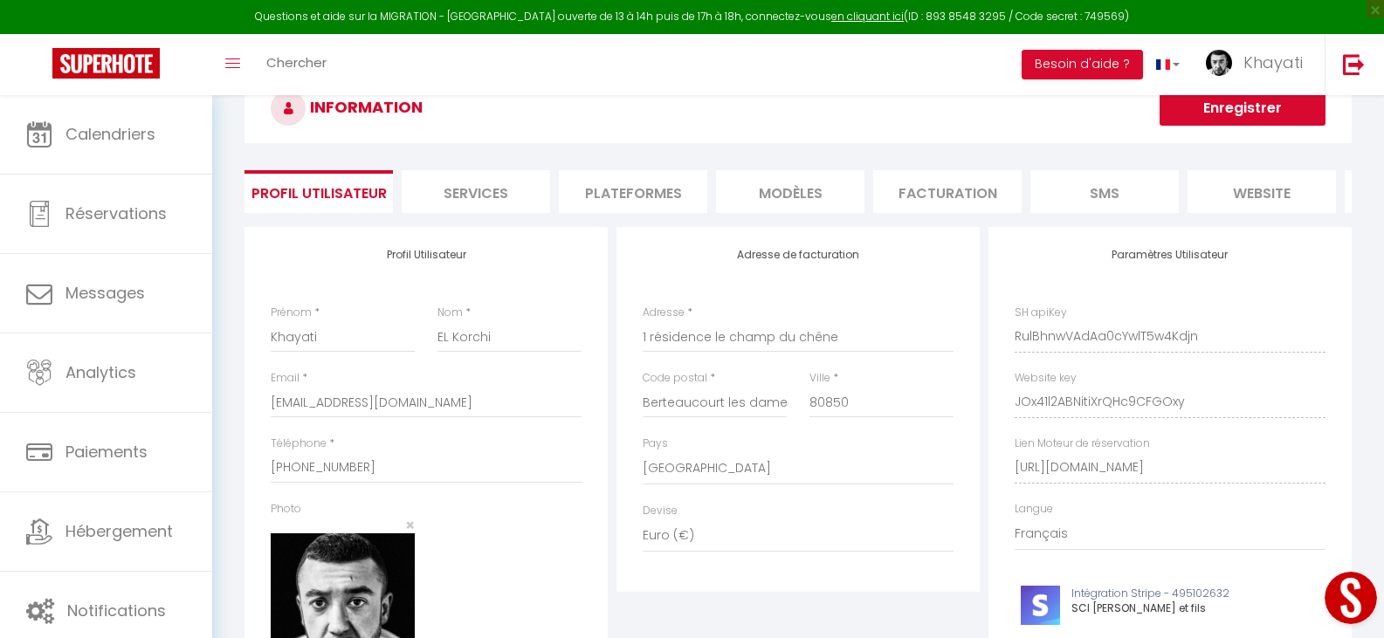
click at [678, 196] on li "Plateformes" at bounding box center [633, 191] width 148 height 43
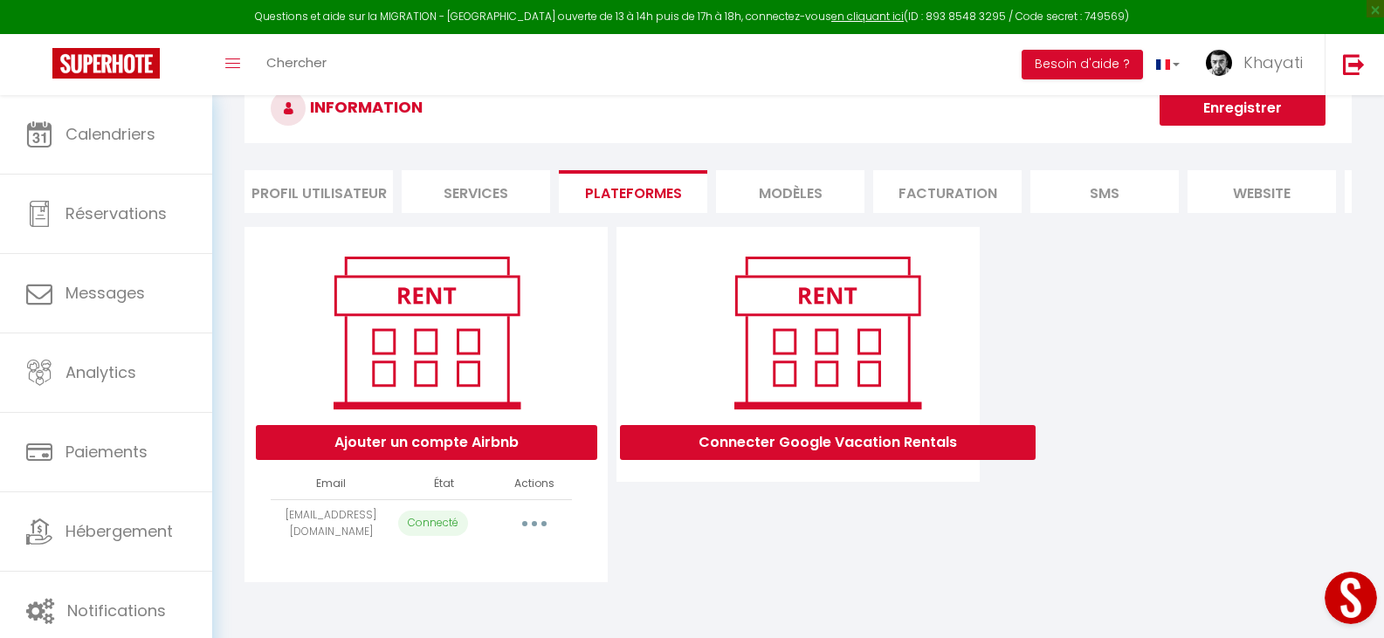
click at [545, 534] on button "button" at bounding box center [534, 524] width 49 height 28
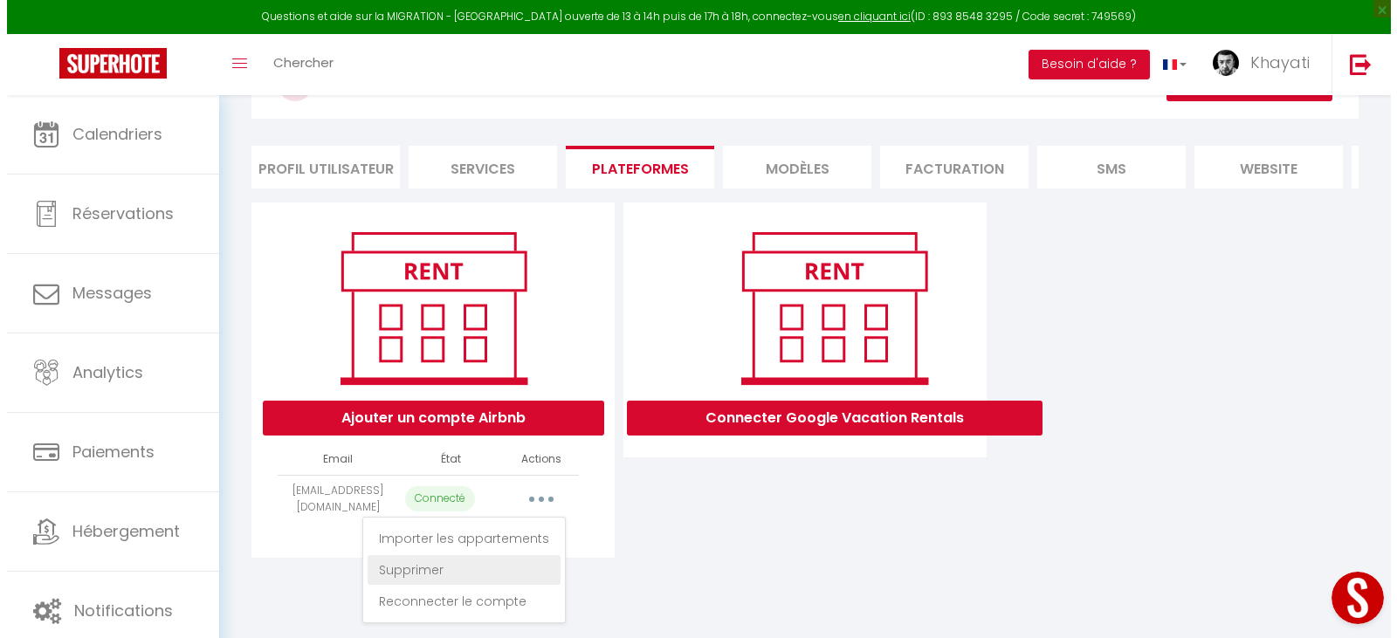
scroll to position [95, 0]
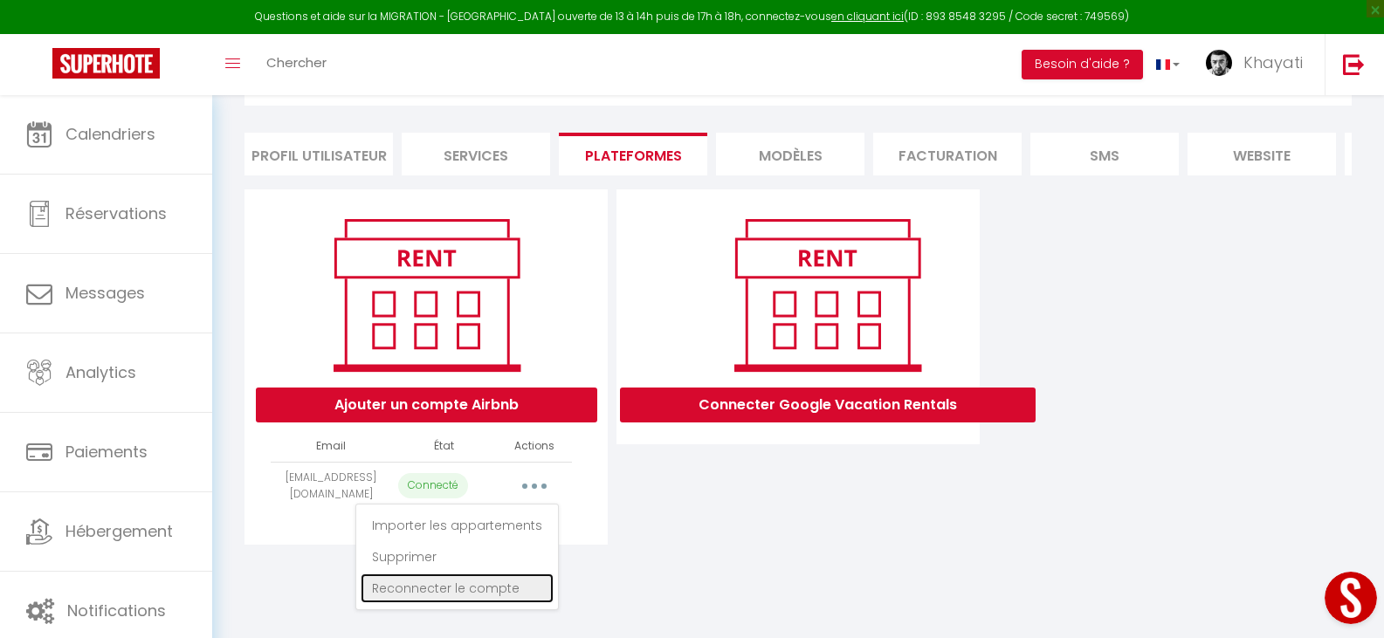
click at [491, 602] on link "Reconnecter le compte" at bounding box center [457, 589] width 193 height 30
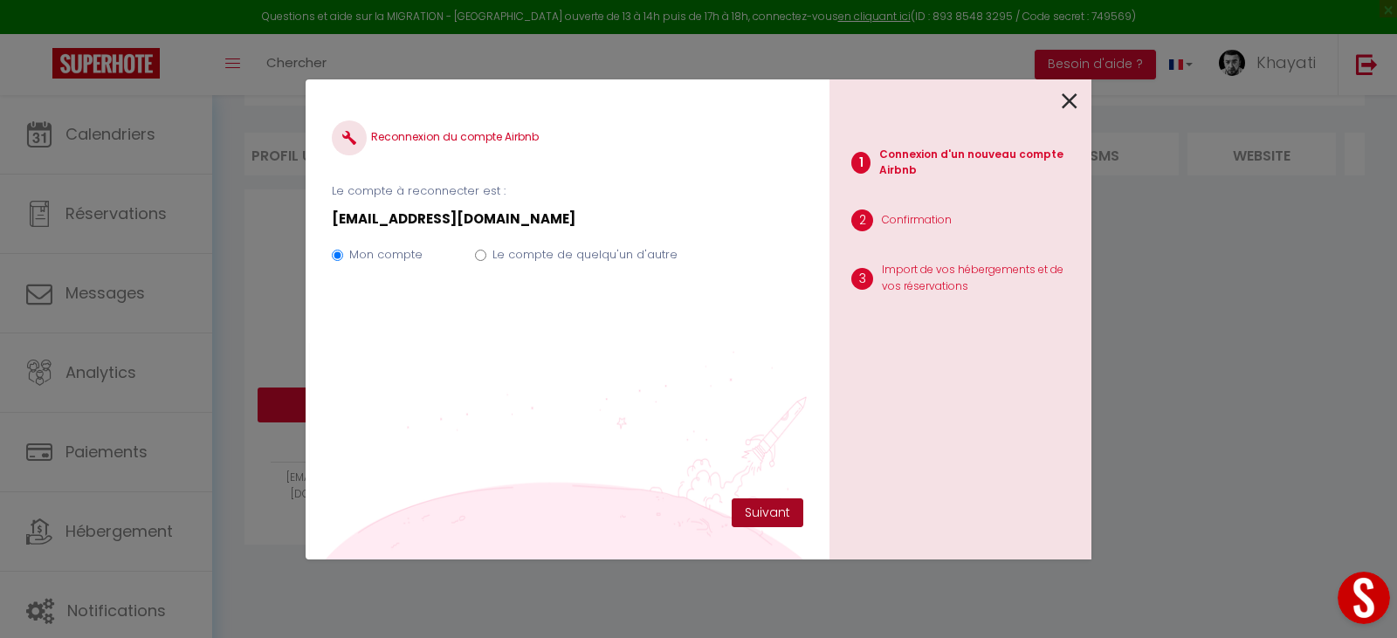
click at [755, 506] on button "Suivant" at bounding box center [768, 514] width 72 height 30
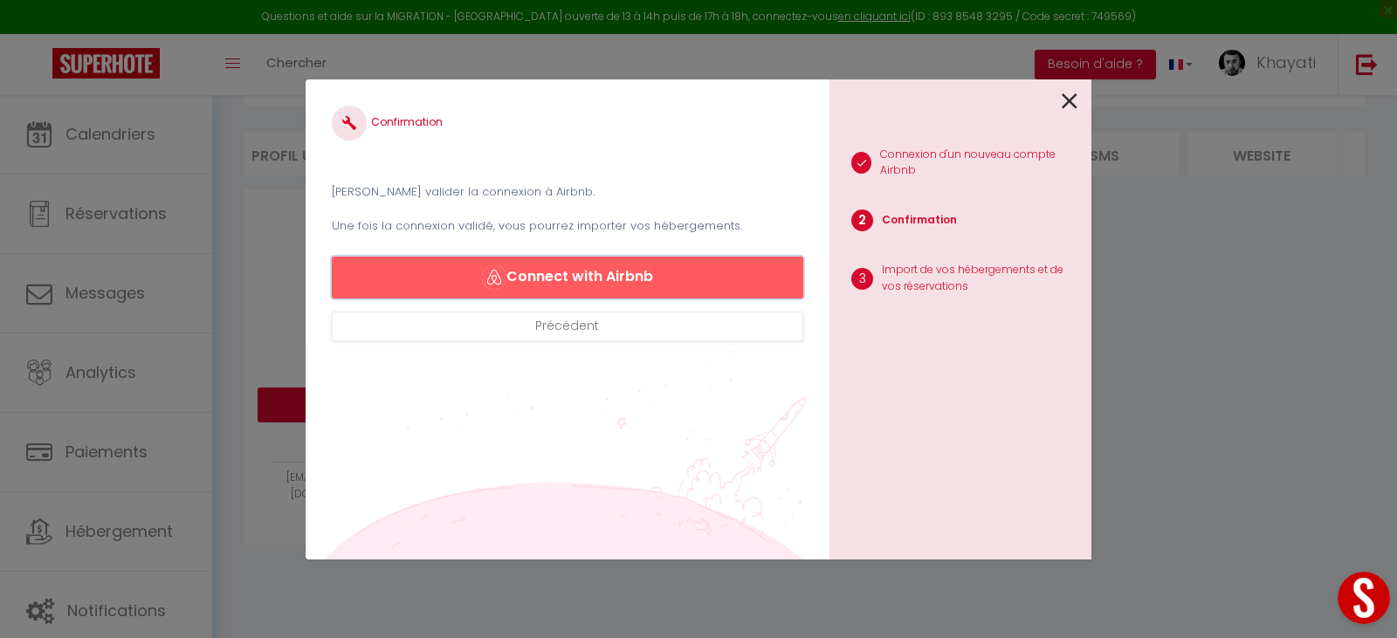
click at [666, 273] on button "Connect with Airbnb" at bounding box center [567, 278] width 471 height 42
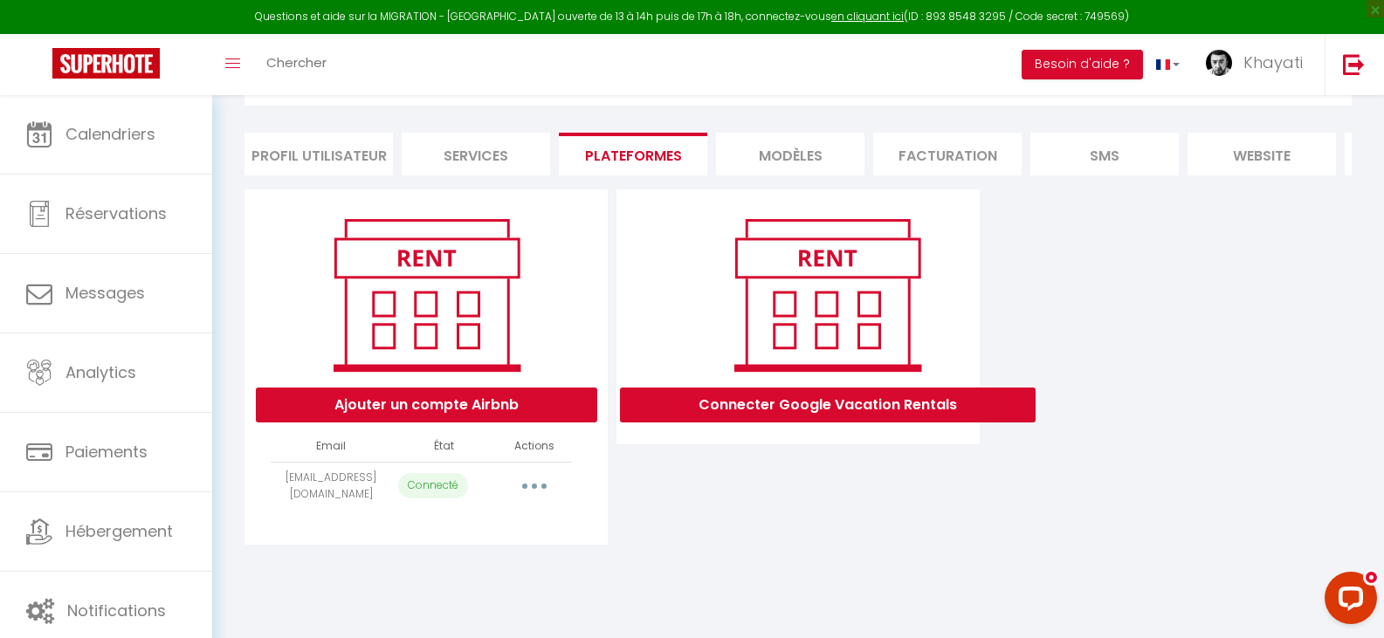
select select "18976"
select select
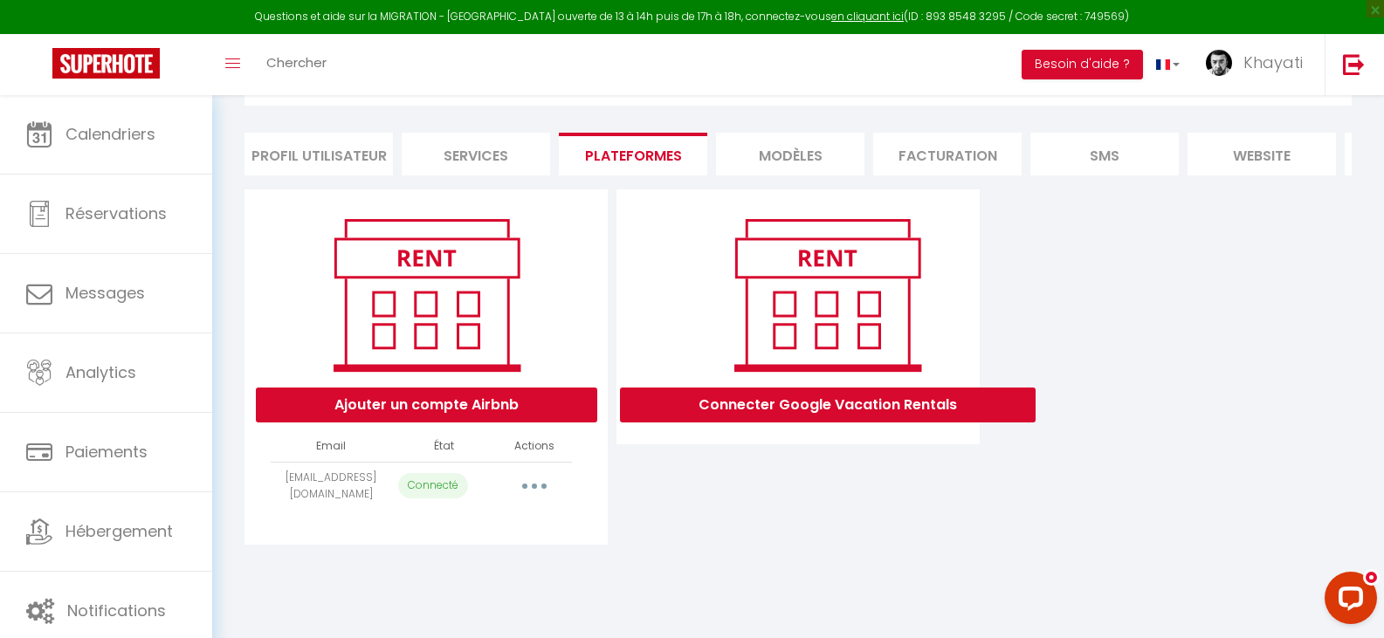
select select
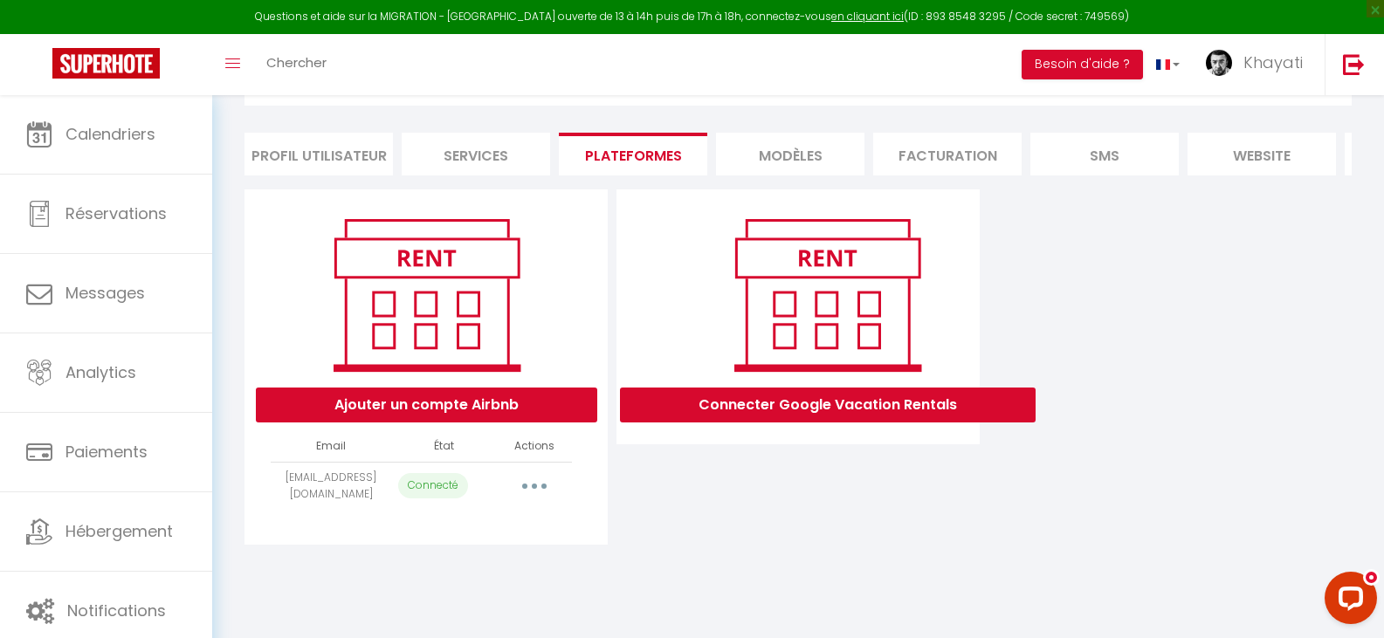
select select
